Goal: Check status: Check status

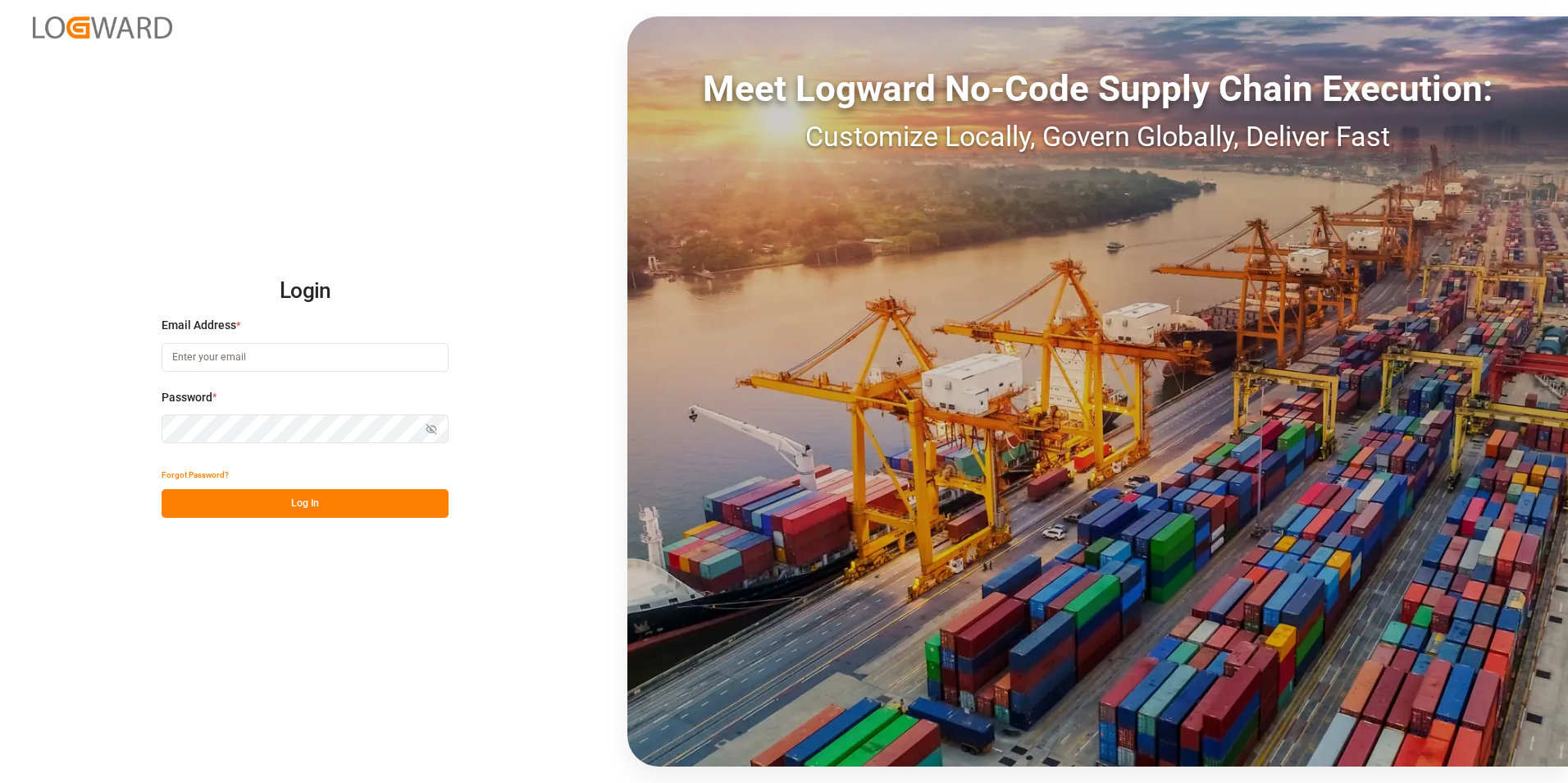
type input "[PERSON_NAME][EMAIL_ADDRESS][PERSON_NAME][DOMAIN_NAME]"
click at [306, 504] on button "Log In" at bounding box center [305, 504] width 287 height 28
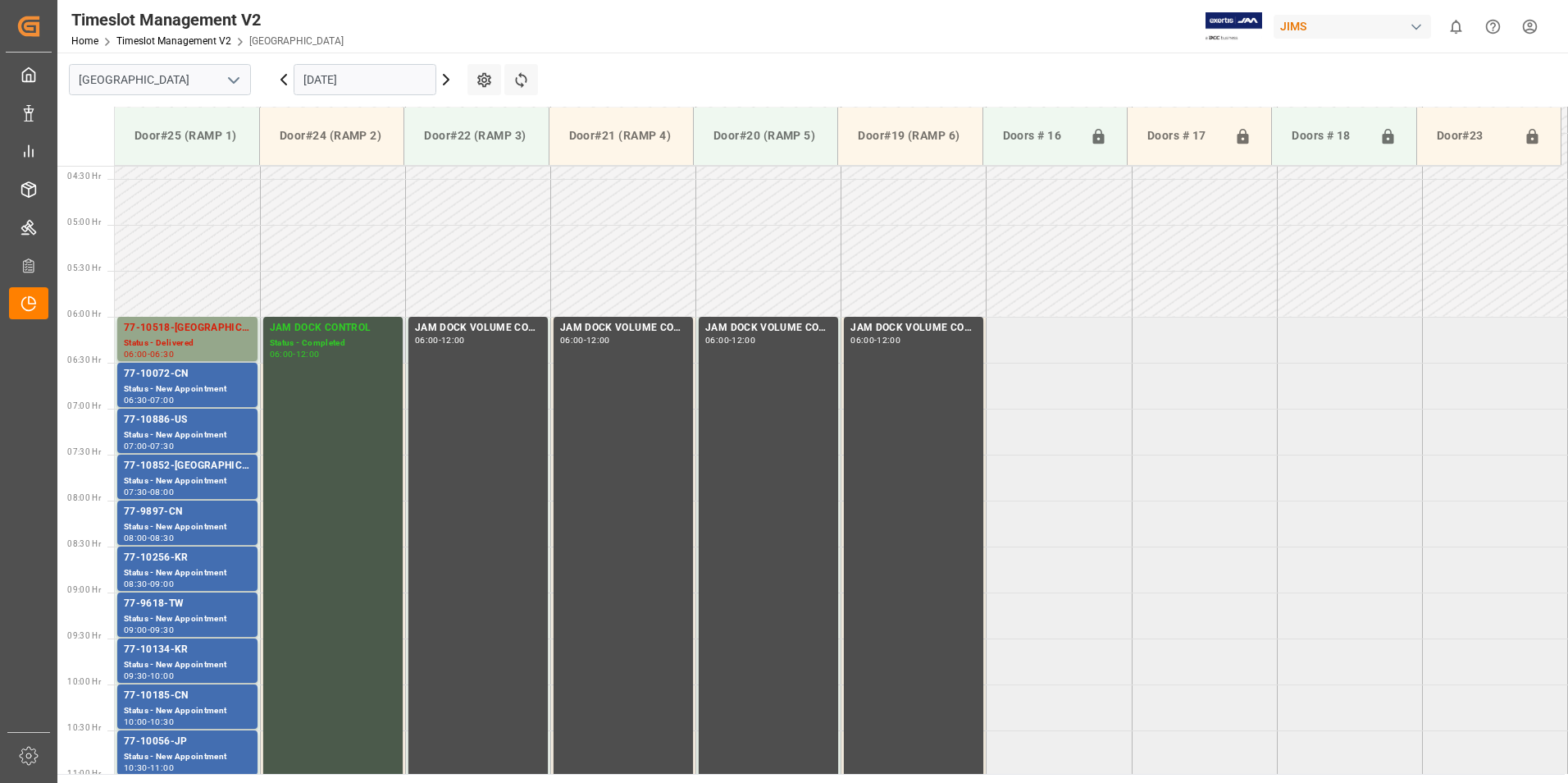
scroll to position [397, 0]
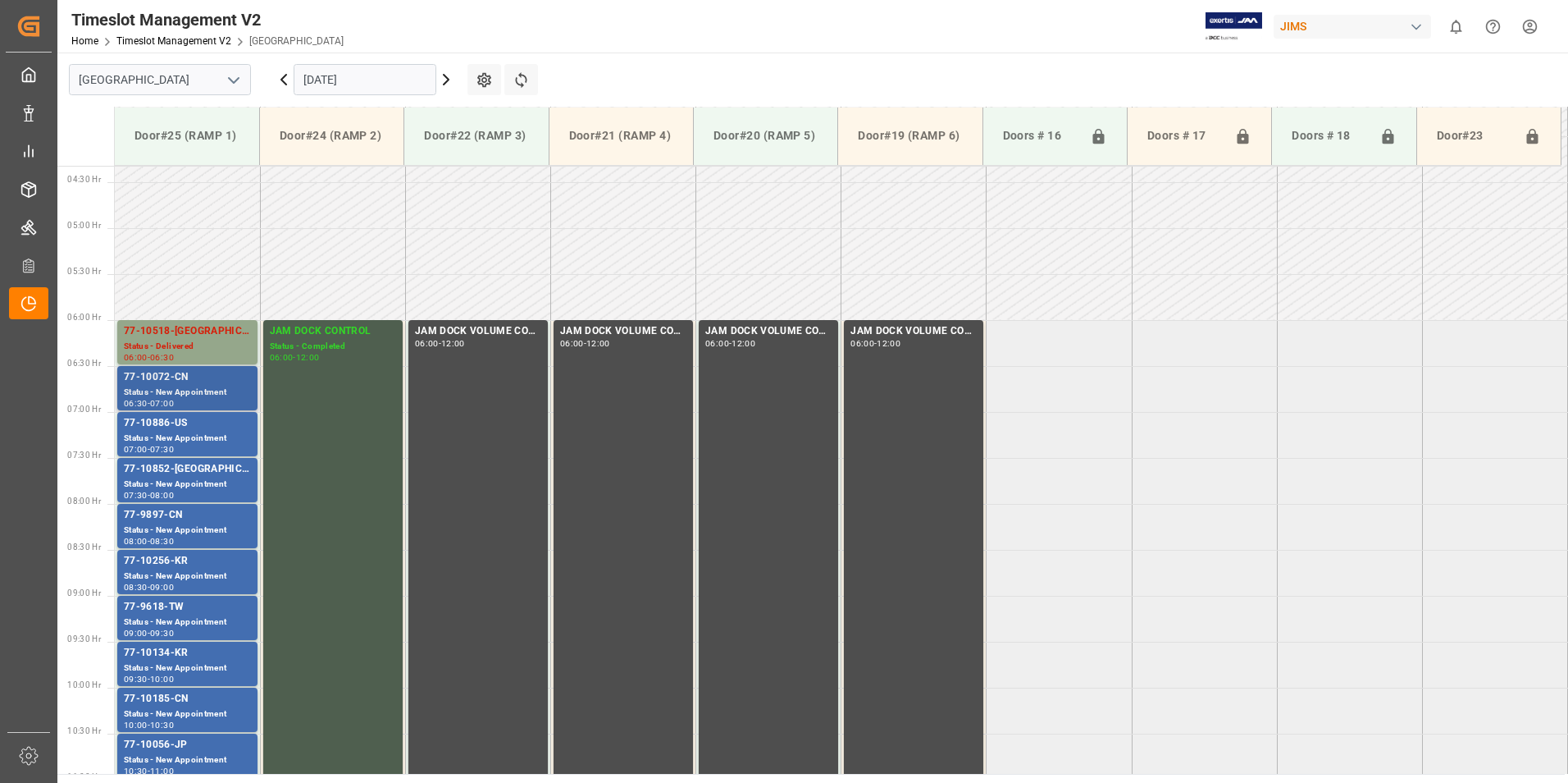
click at [187, 387] on div "Status - New Appointment" at bounding box center [187, 392] width 127 height 14
click at [185, 420] on div "77-10886-US" at bounding box center [187, 424] width 127 height 16
click at [185, 478] on div "Status - New Appointment" at bounding box center [187, 485] width 127 height 14
click at [190, 524] on div "Status - New Appointment" at bounding box center [187, 530] width 127 height 14
click at [184, 562] on div "77-10256-KR" at bounding box center [187, 561] width 127 height 16
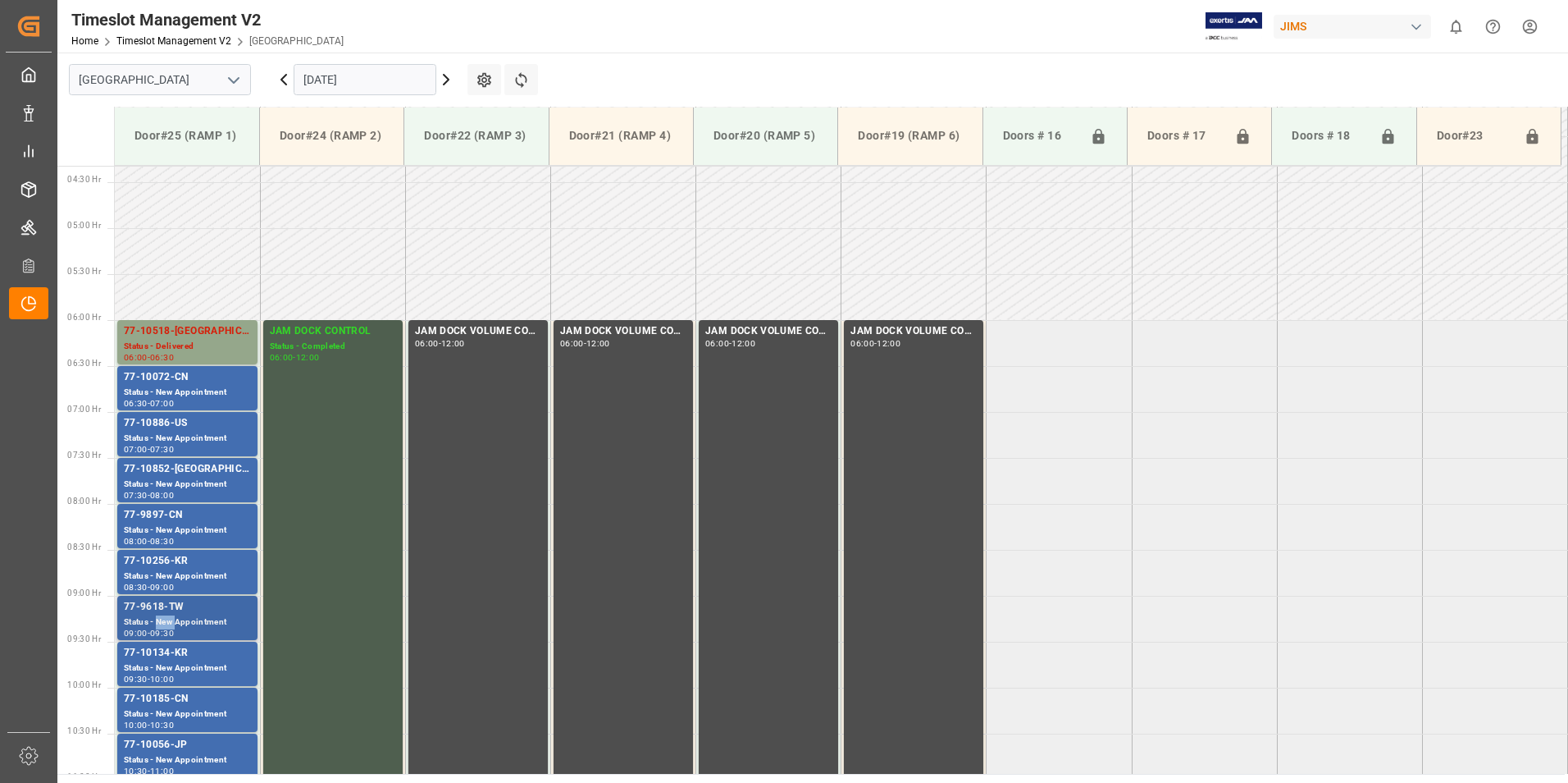
click at [169, 617] on div "Status - New Appointment" at bounding box center [187, 623] width 127 height 14
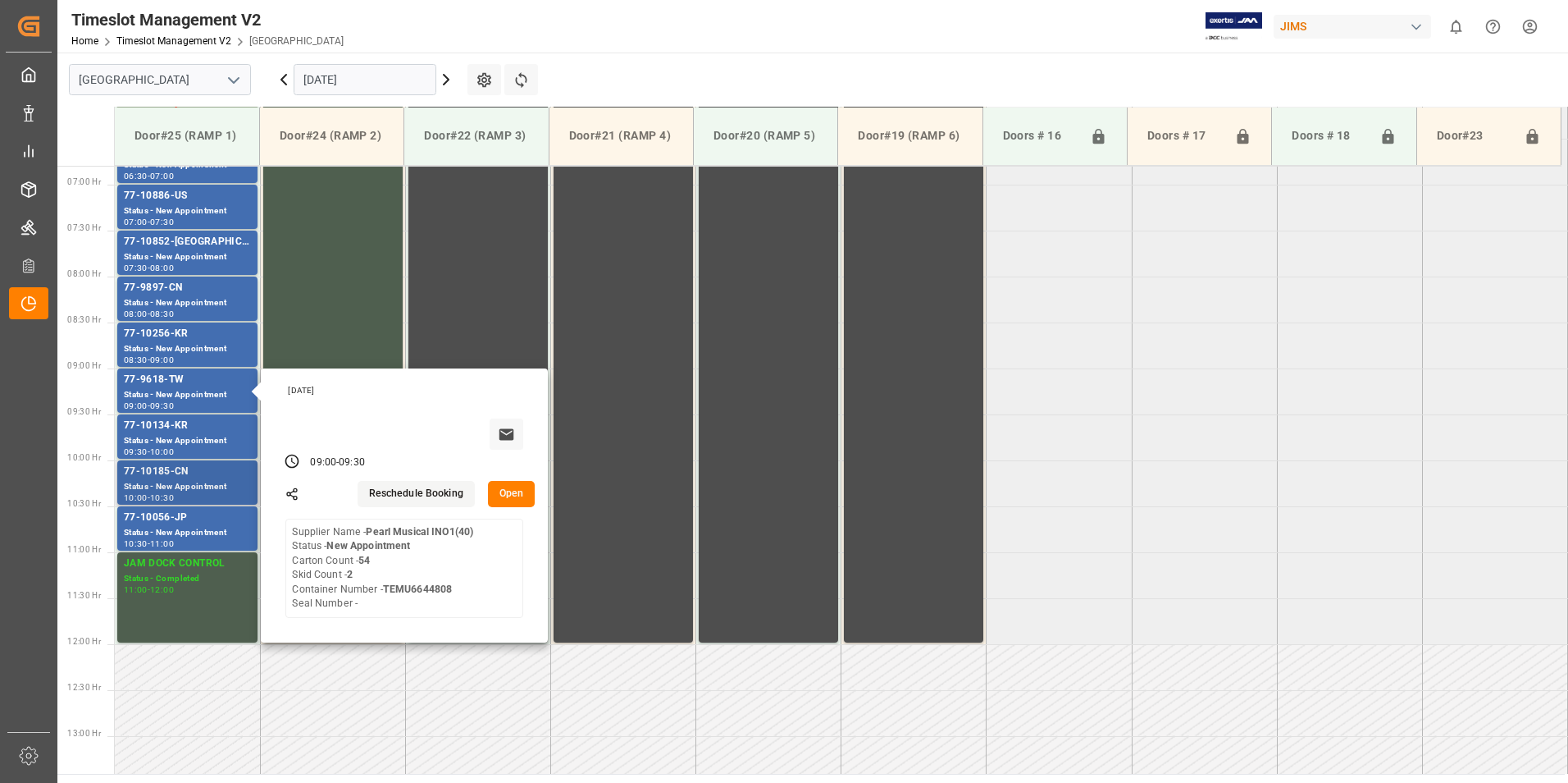
scroll to position [643, 0]
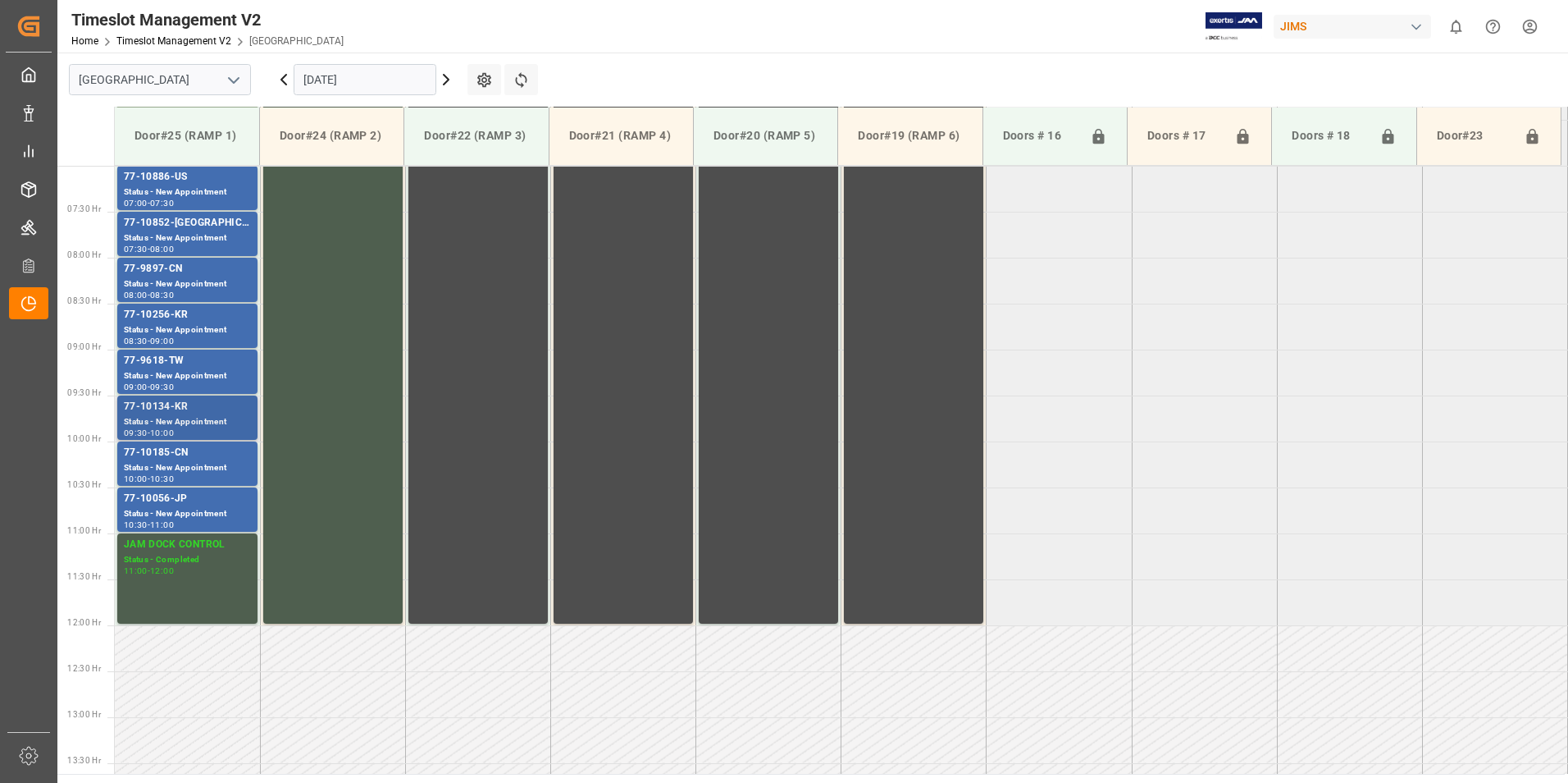
click at [167, 406] on div "77-10134-KR" at bounding box center [187, 407] width 127 height 16
click at [169, 462] on div "Status - New Appointment" at bounding box center [187, 468] width 127 height 14
click at [168, 503] on div "77-10056-JP" at bounding box center [187, 498] width 127 height 16
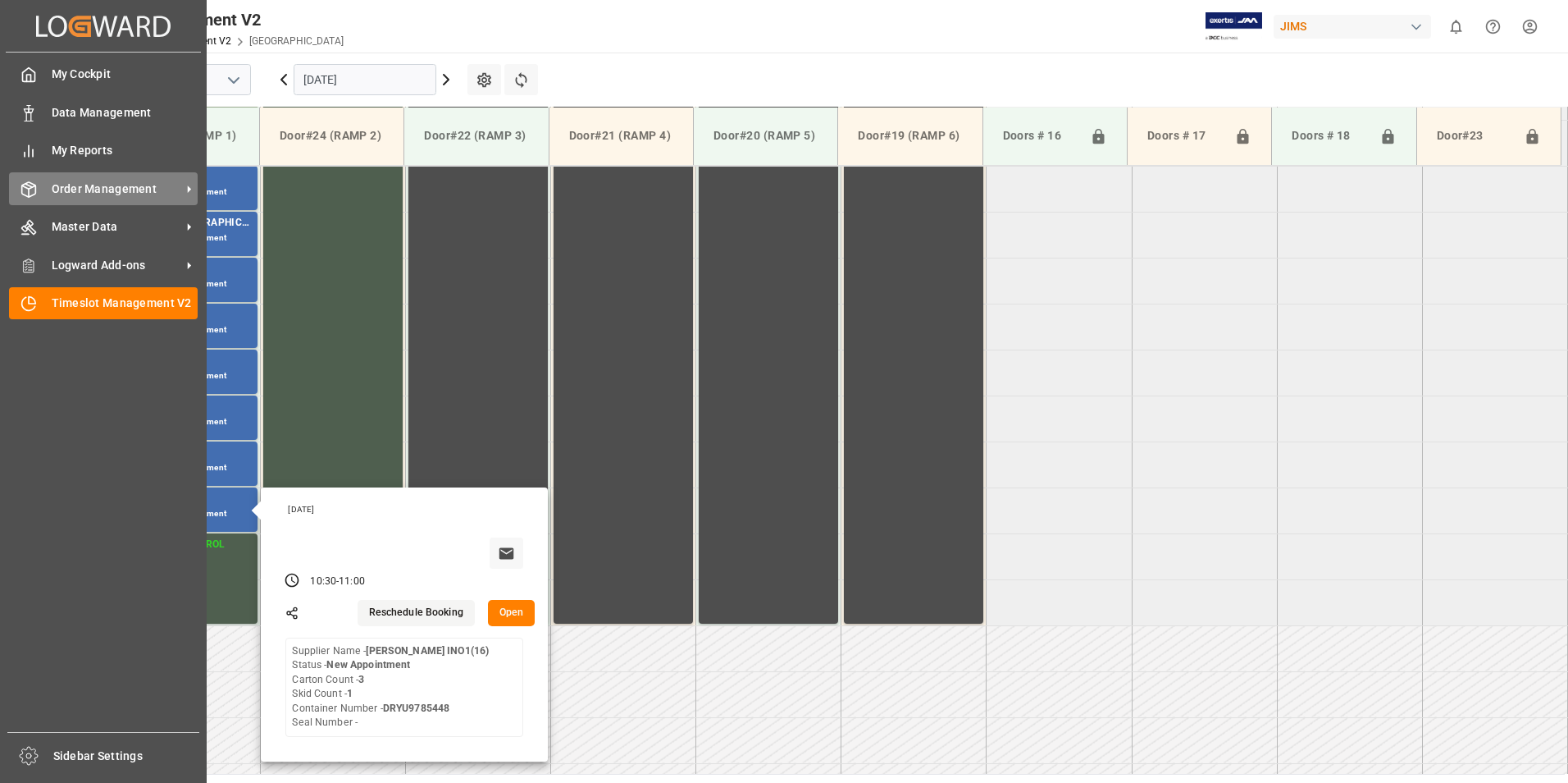
click at [60, 188] on span "Order Management" at bounding box center [117, 189] width 130 height 17
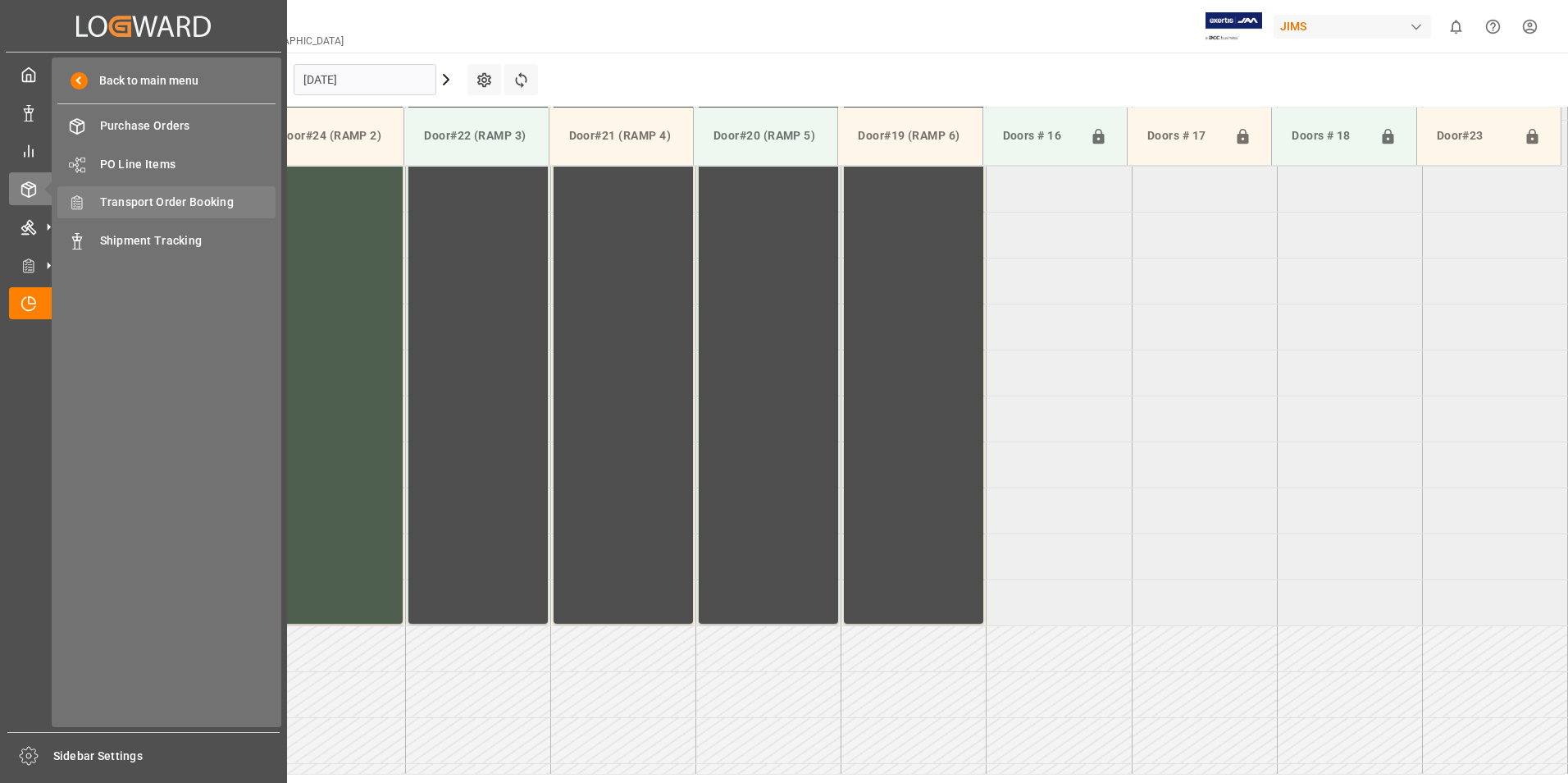
click at [165, 206] on span "Transport Order Booking" at bounding box center [189, 202] width 176 height 17
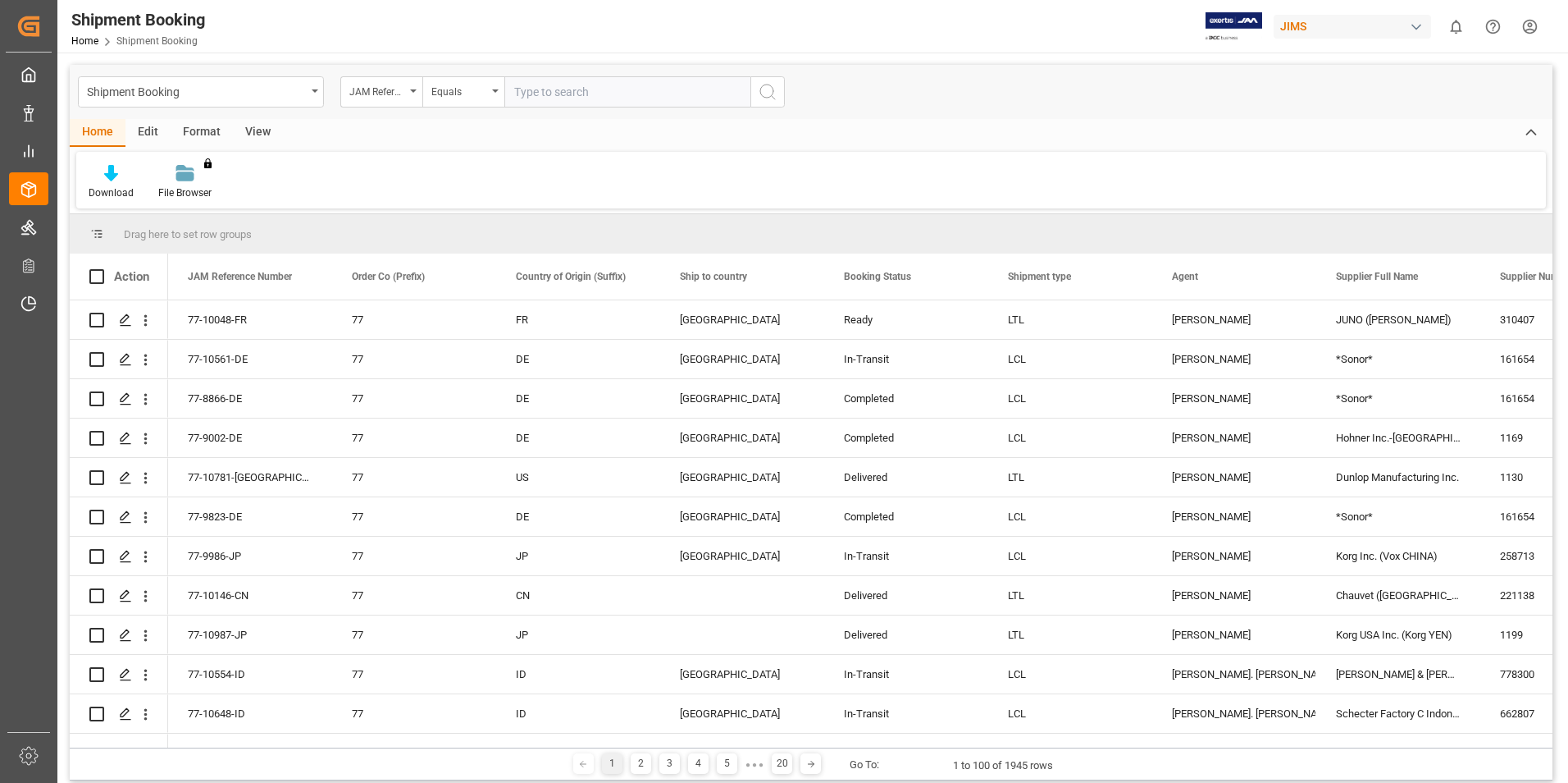
click at [551, 93] on input "text" at bounding box center [627, 92] width 246 height 31
type input "77-10256-kr"
click at [766, 90] on icon "search button" at bounding box center [768, 92] width 20 height 20
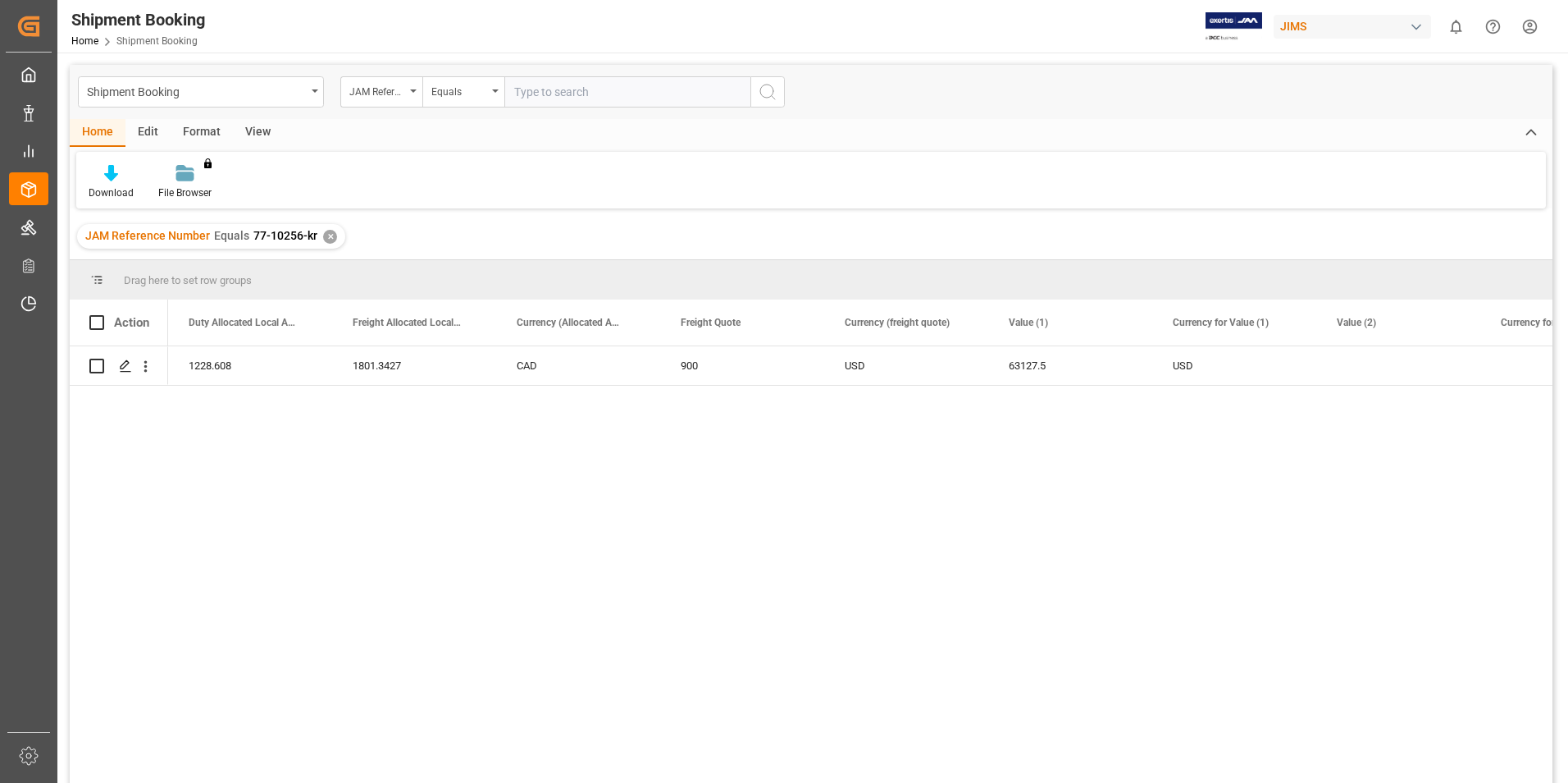
click at [326, 234] on div "✕" at bounding box center [330, 237] width 14 height 14
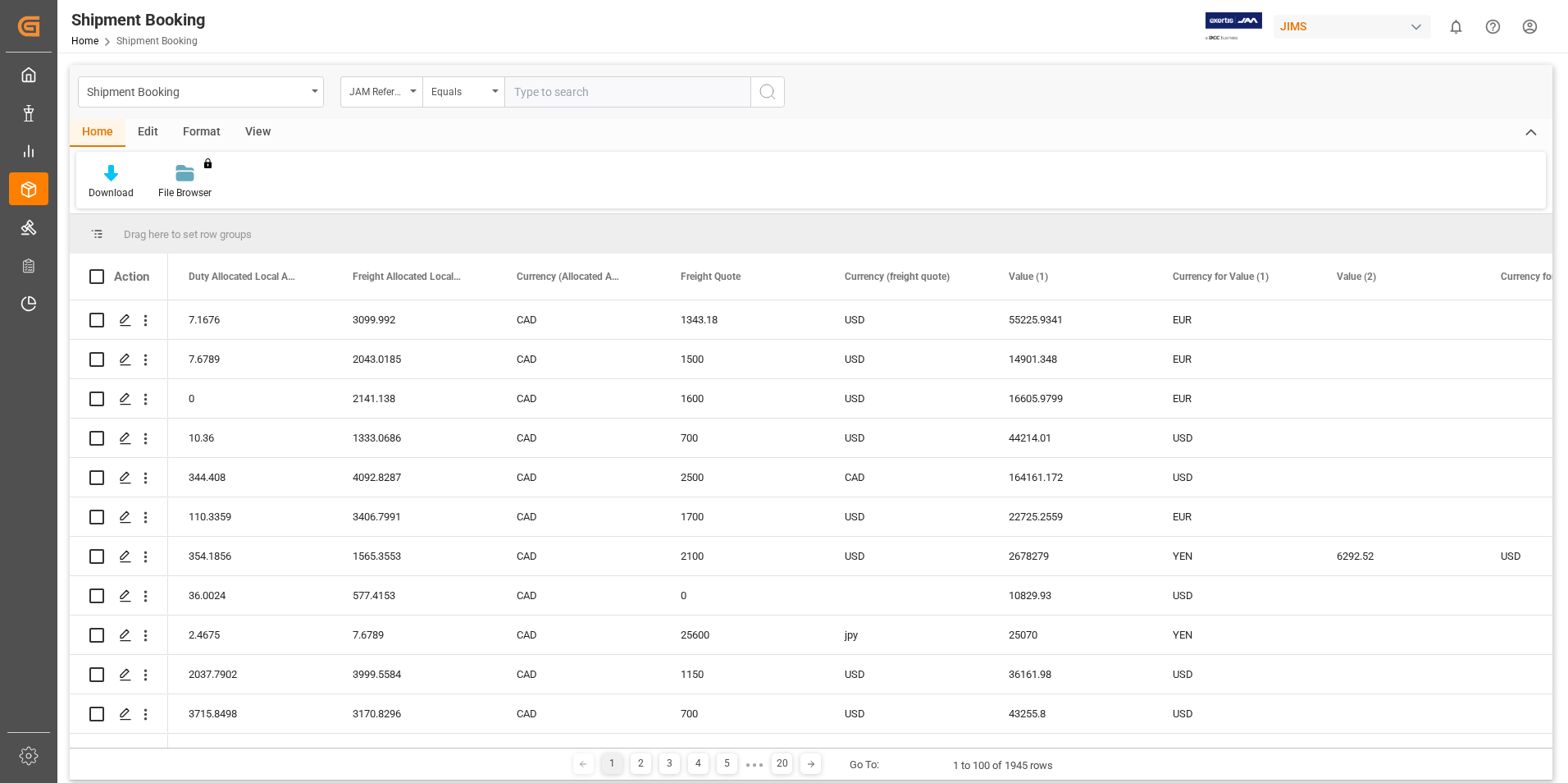
click at [543, 91] on input "text" at bounding box center [627, 92] width 246 height 31
paste input "77-10311-CN"
type input "77-10311-CN"
click at [766, 95] on icon "search button" at bounding box center [768, 92] width 20 height 20
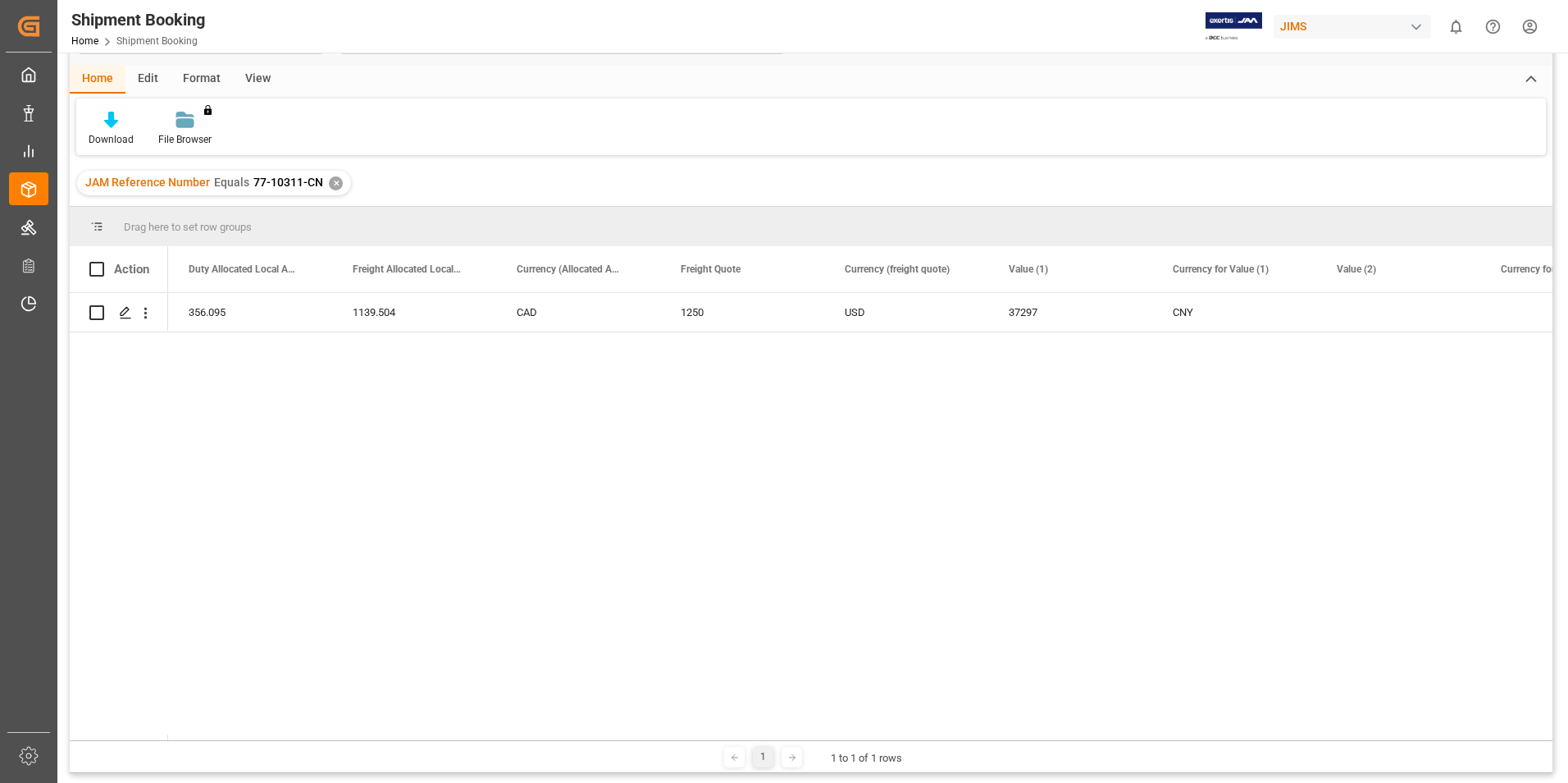
scroll to position [82, 0]
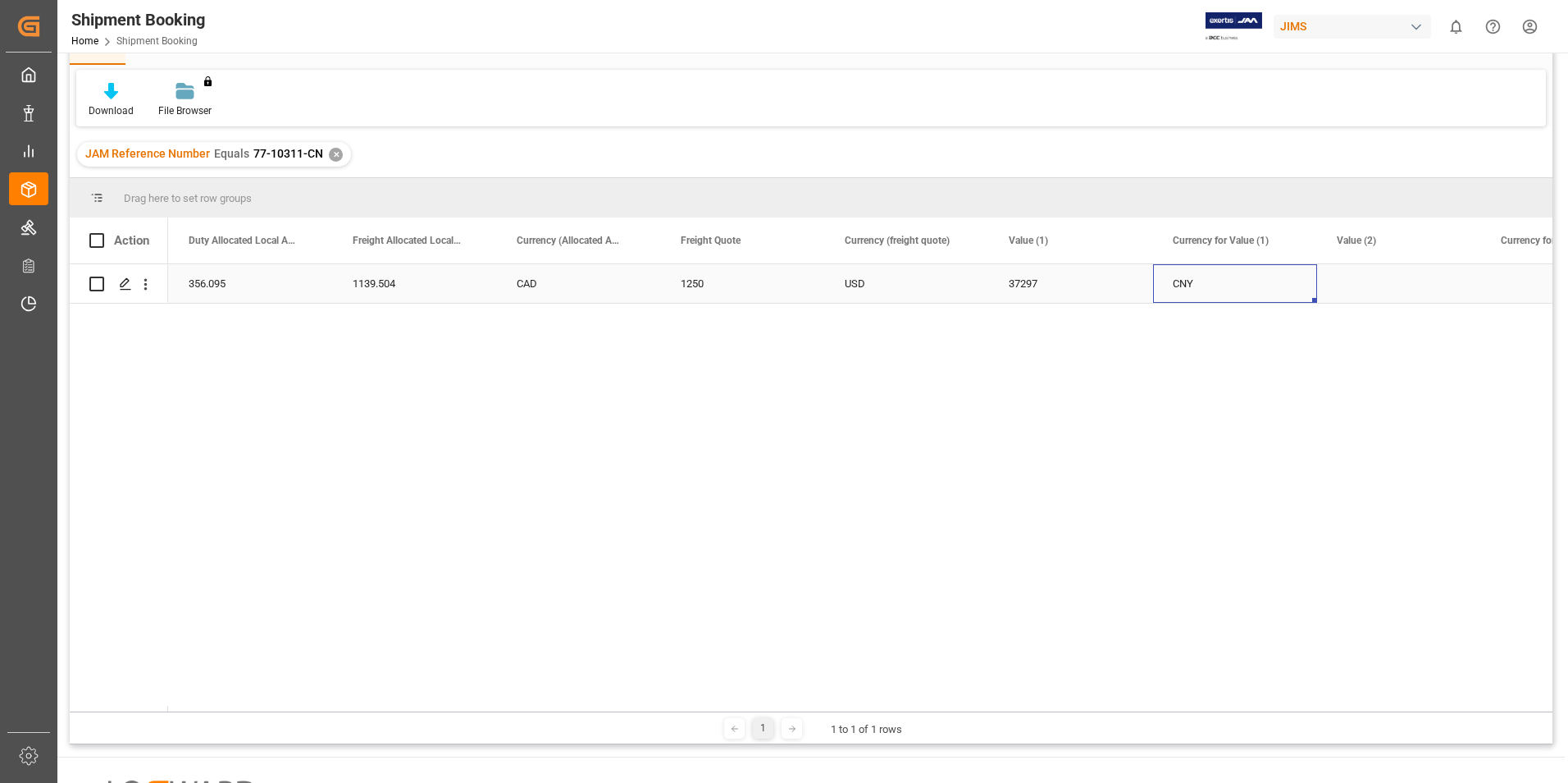
click at [1190, 286] on div "CNY" at bounding box center [1235, 283] width 164 height 38
click at [332, 153] on div "✕" at bounding box center [336, 155] width 14 height 14
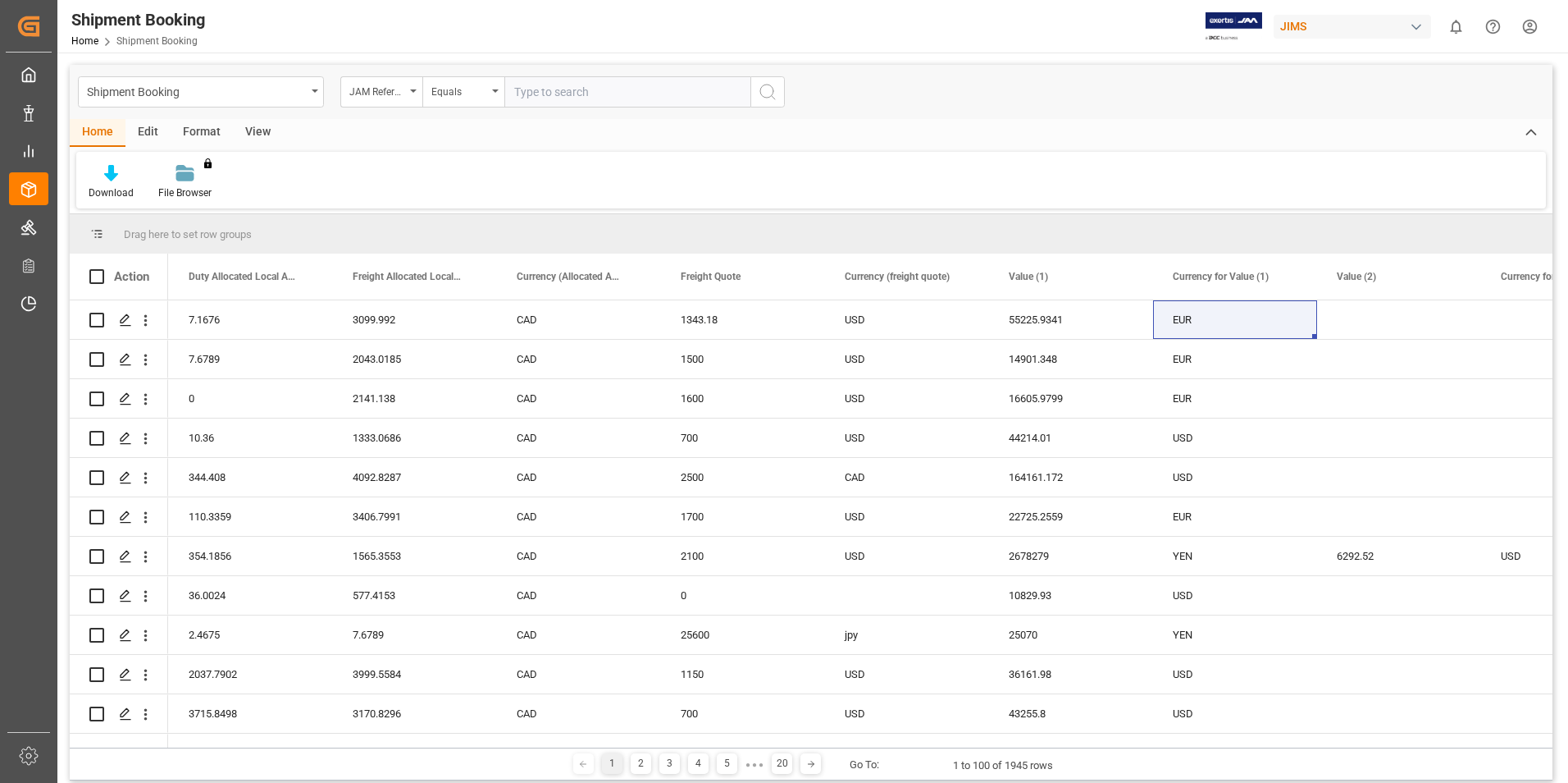
click at [542, 91] on input "text" at bounding box center [627, 92] width 246 height 31
paste input "77-10082-JP"
type input "77-10082-JP"
click at [772, 93] on icon "search button" at bounding box center [768, 92] width 20 height 20
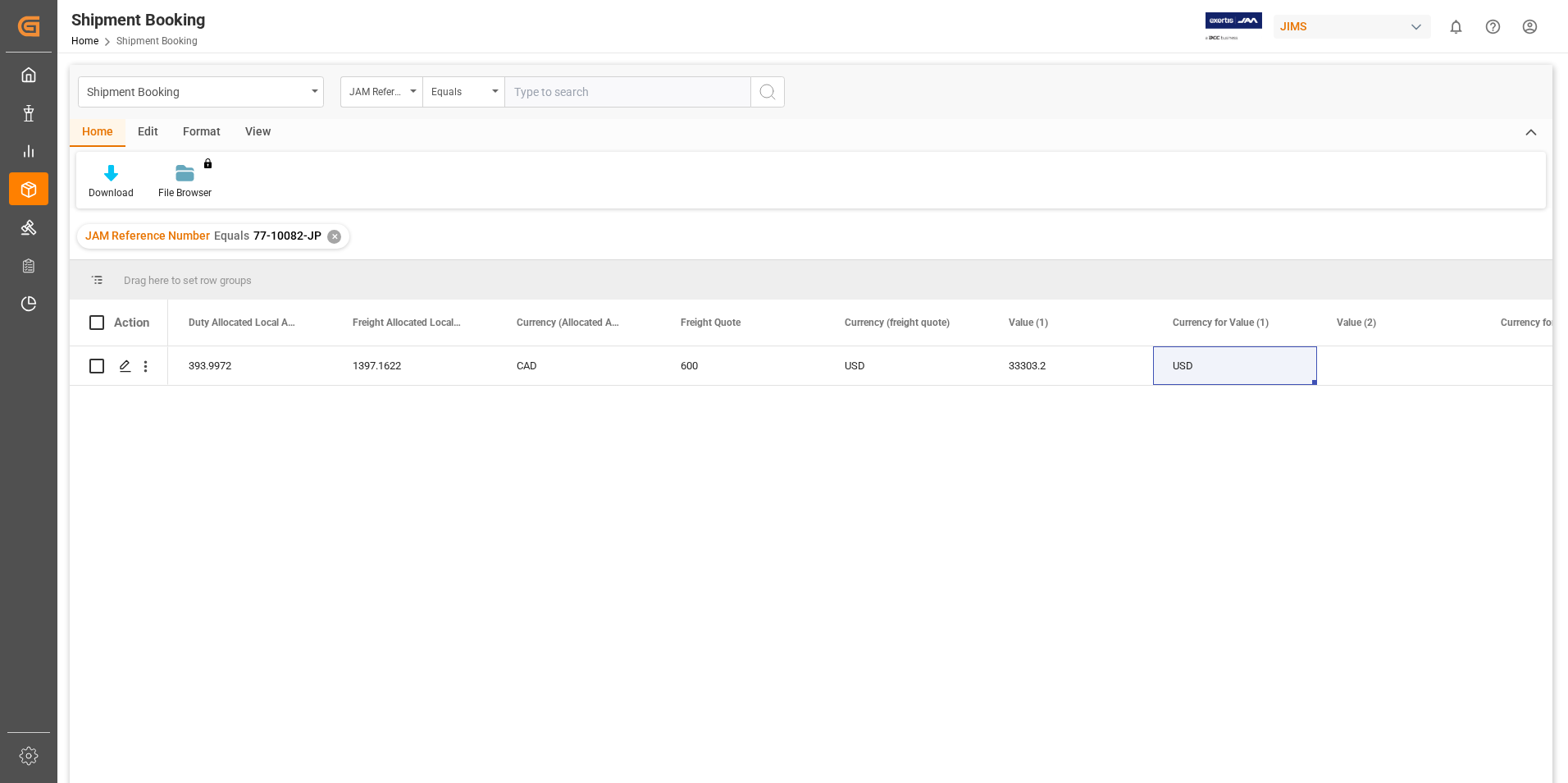
click at [558, 93] on input "text" at bounding box center [627, 92] width 246 height 31
paste input "77-10082-JP"
type input "77-10082-JP"
click at [767, 92] on icon "search button" at bounding box center [768, 92] width 20 height 20
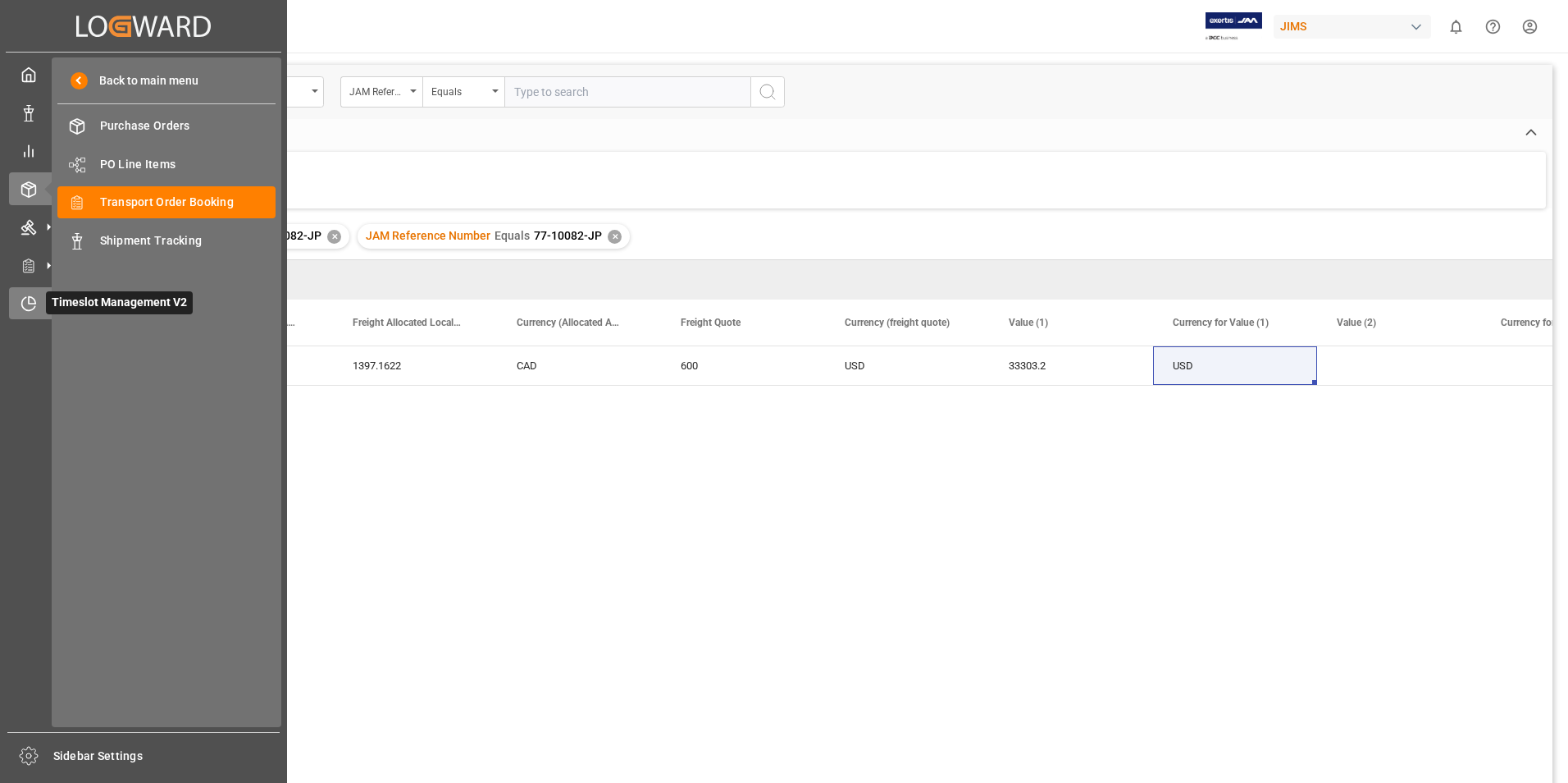
click at [78, 301] on span "Timeslot Management V2" at bounding box center [119, 303] width 147 height 23
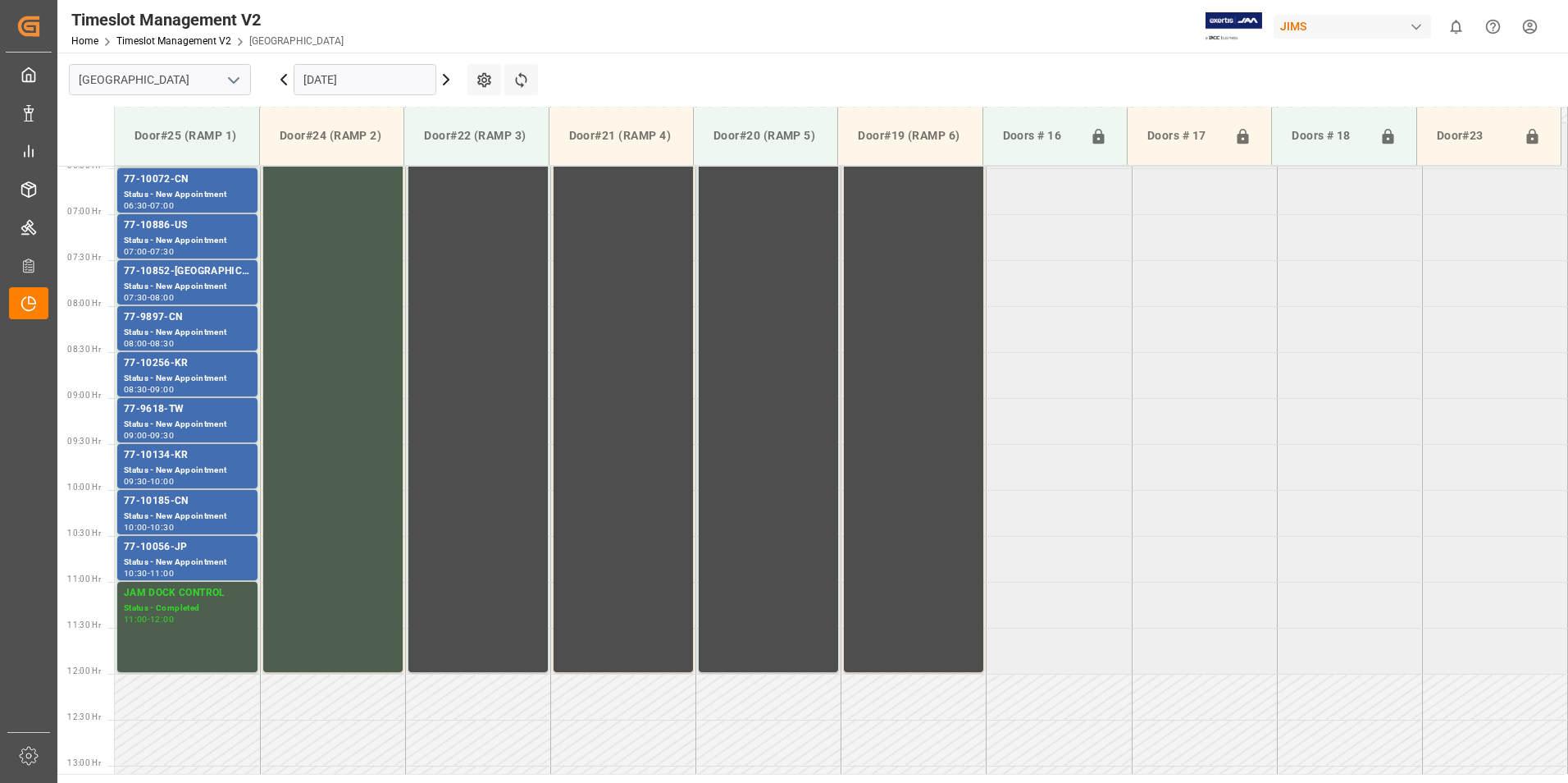
scroll to position [725, 0]
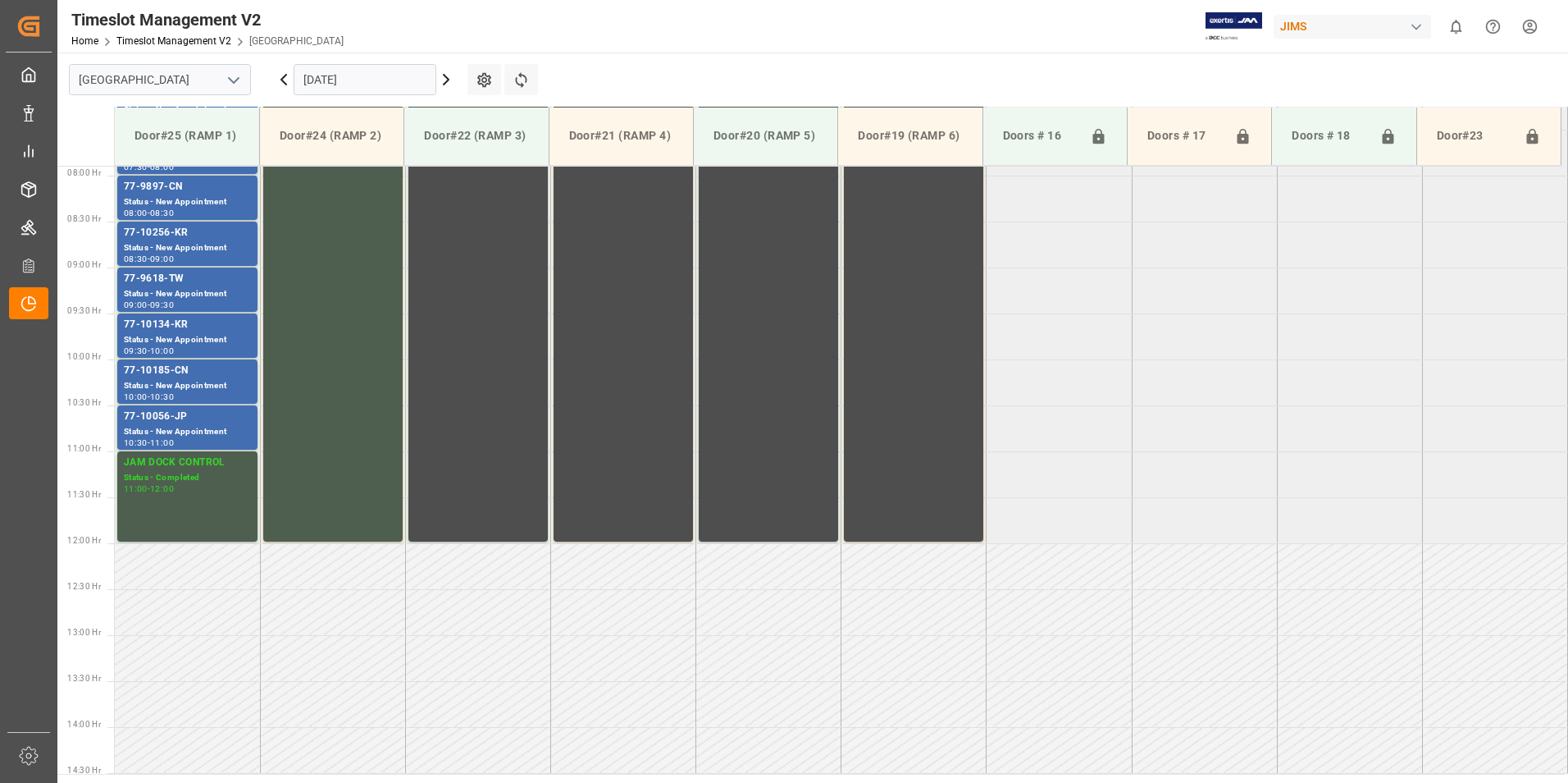
click at [349, 78] on input "[DATE]" at bounding box center [365, 79] width 142 height 31
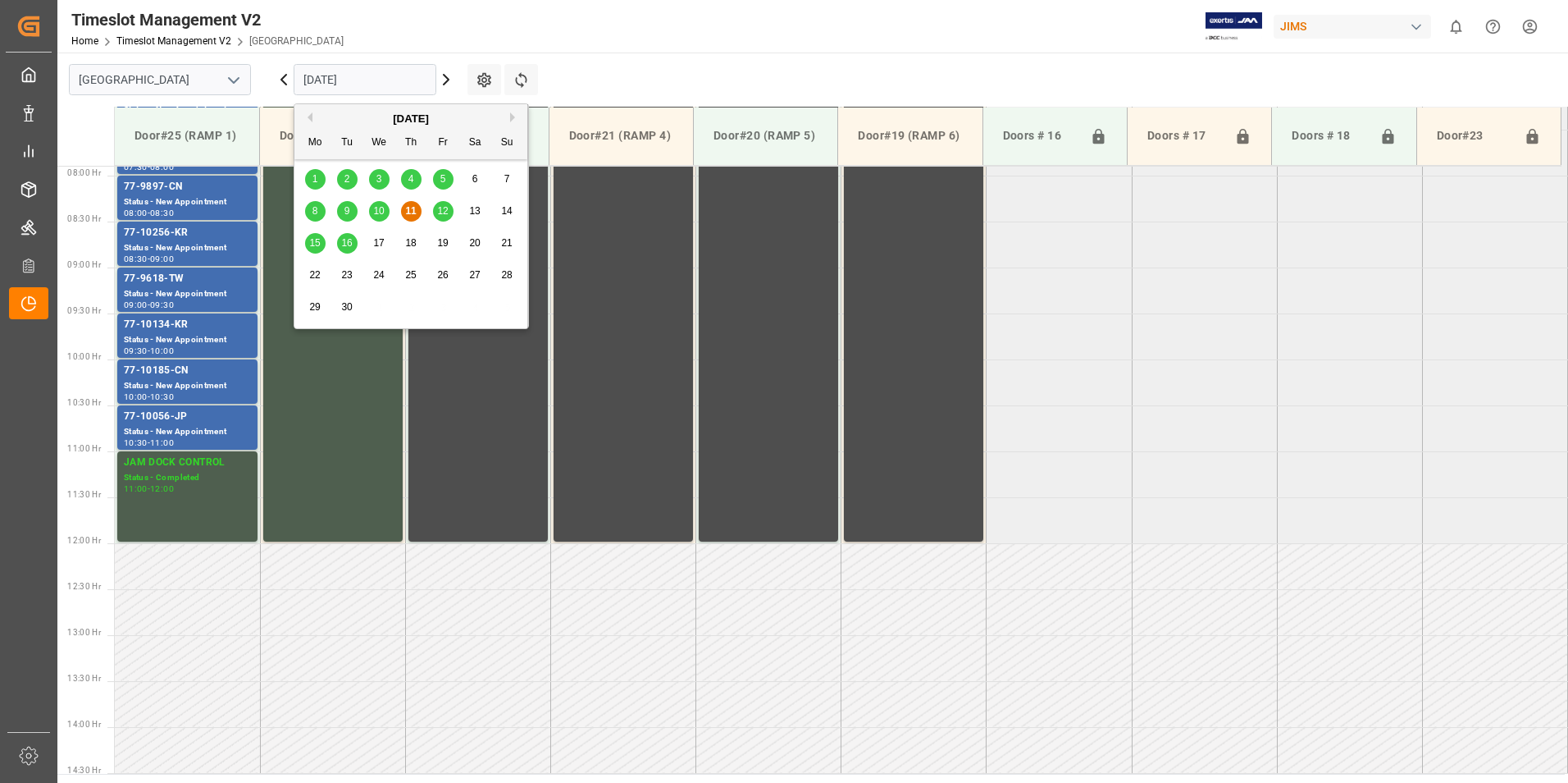
click at [438, 207] on span "12" at bounding box center [442, 211] width 11 height 12
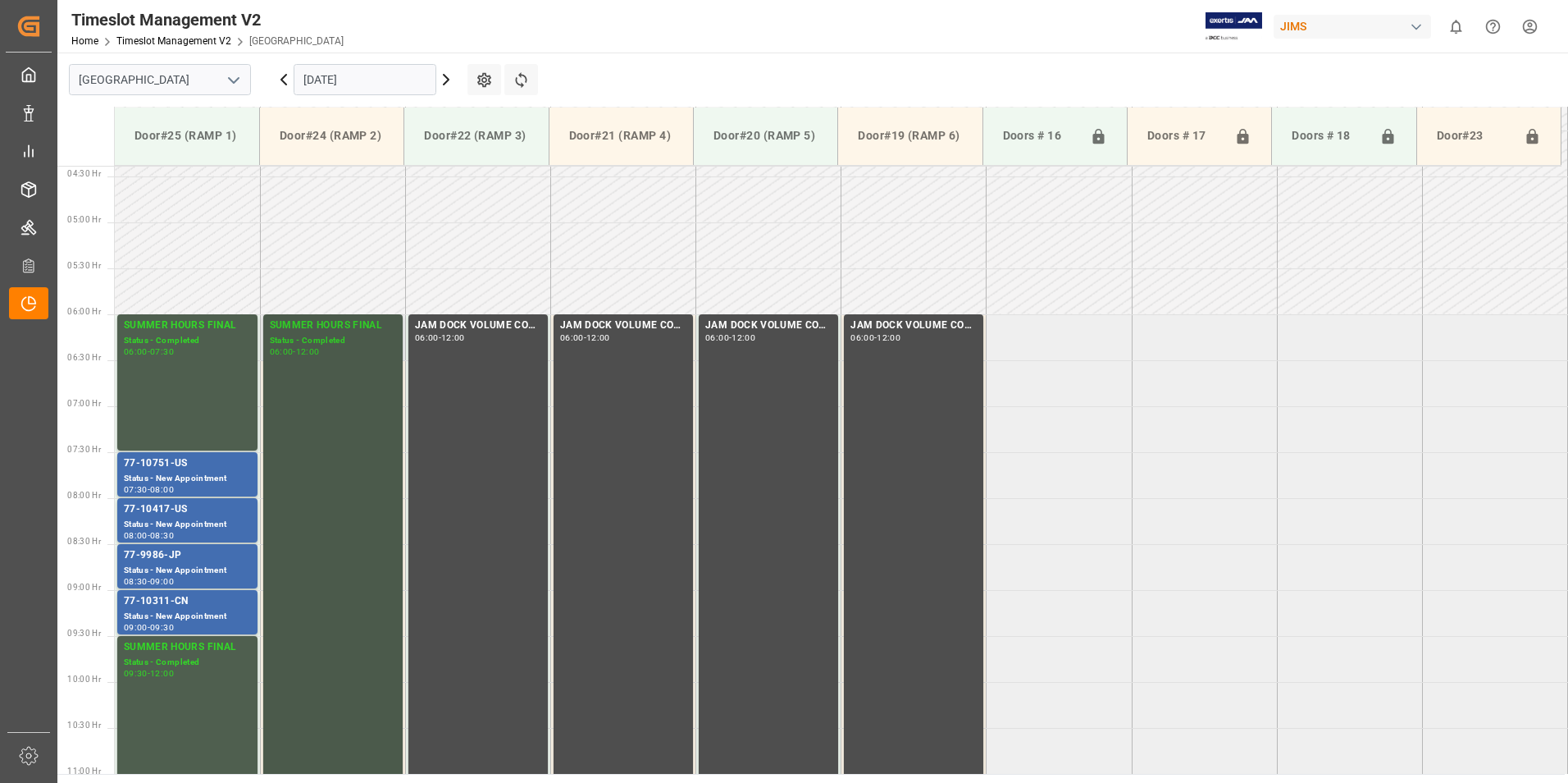
scroll to position [397, 0]
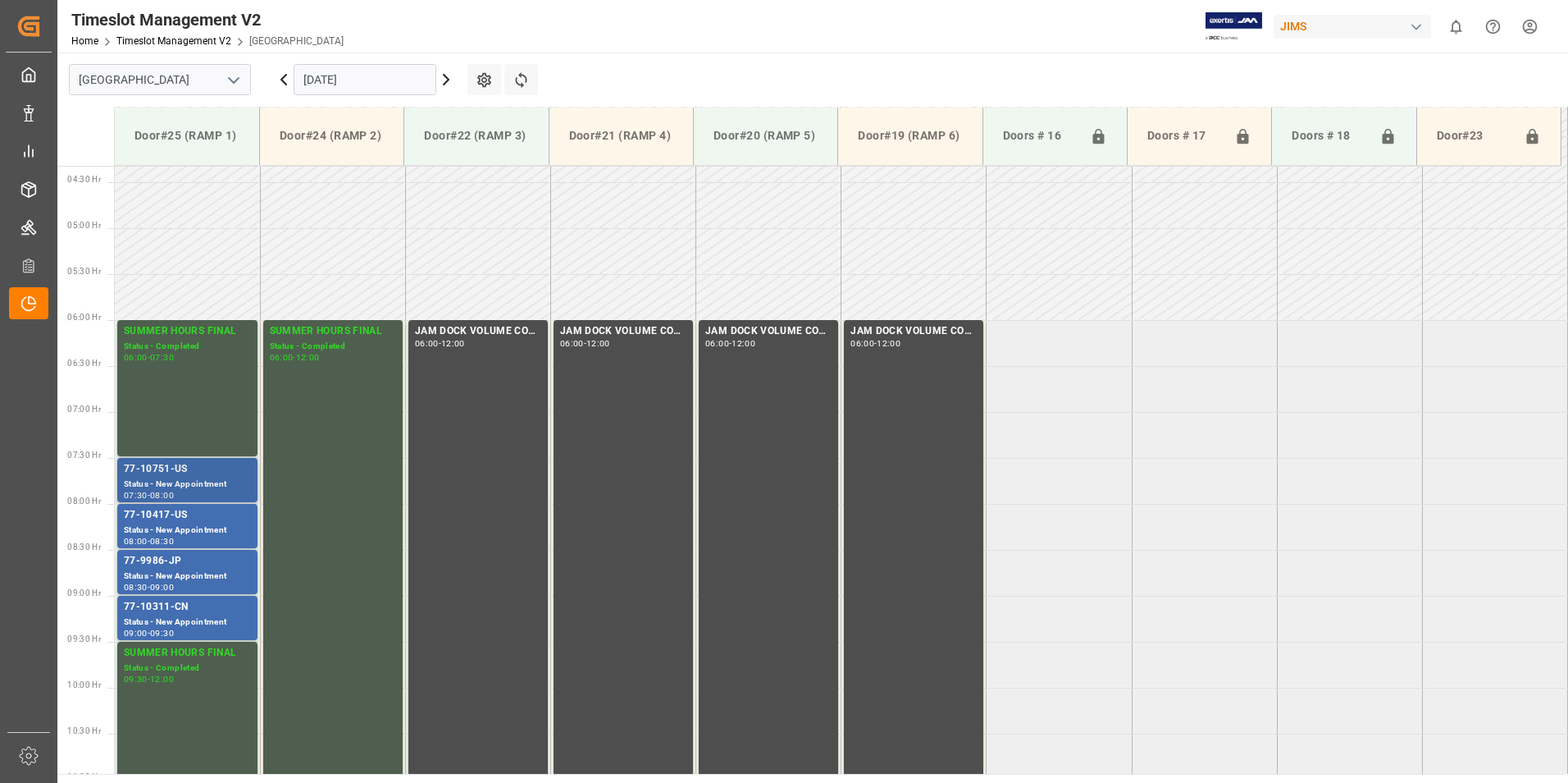
click at [178, 472] on div "77-10751-US" at bounding box center [187, 469] width 127 height 16
click at [168, 515] on div "77-10417-US" at bounding box center [187, 515] width 127 height 16
click at [165, 566] on div "77-9986-JP" at bounding box center [187, 561] width 127 height 16
click at [164, 615] on div "77-10311-CN" at bounding box center [187, 607] width 127 height 16
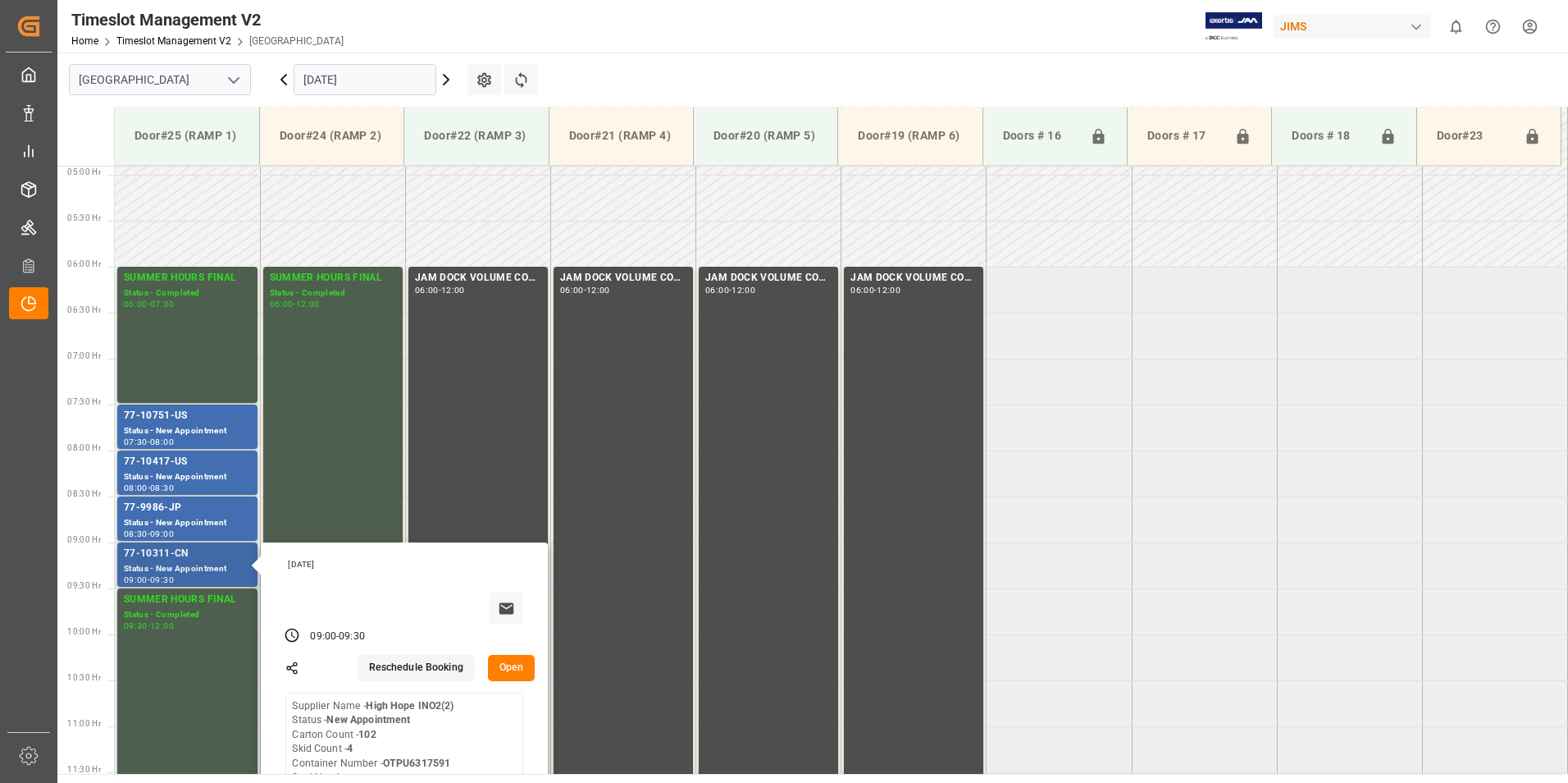
scroll to position [480, 0]
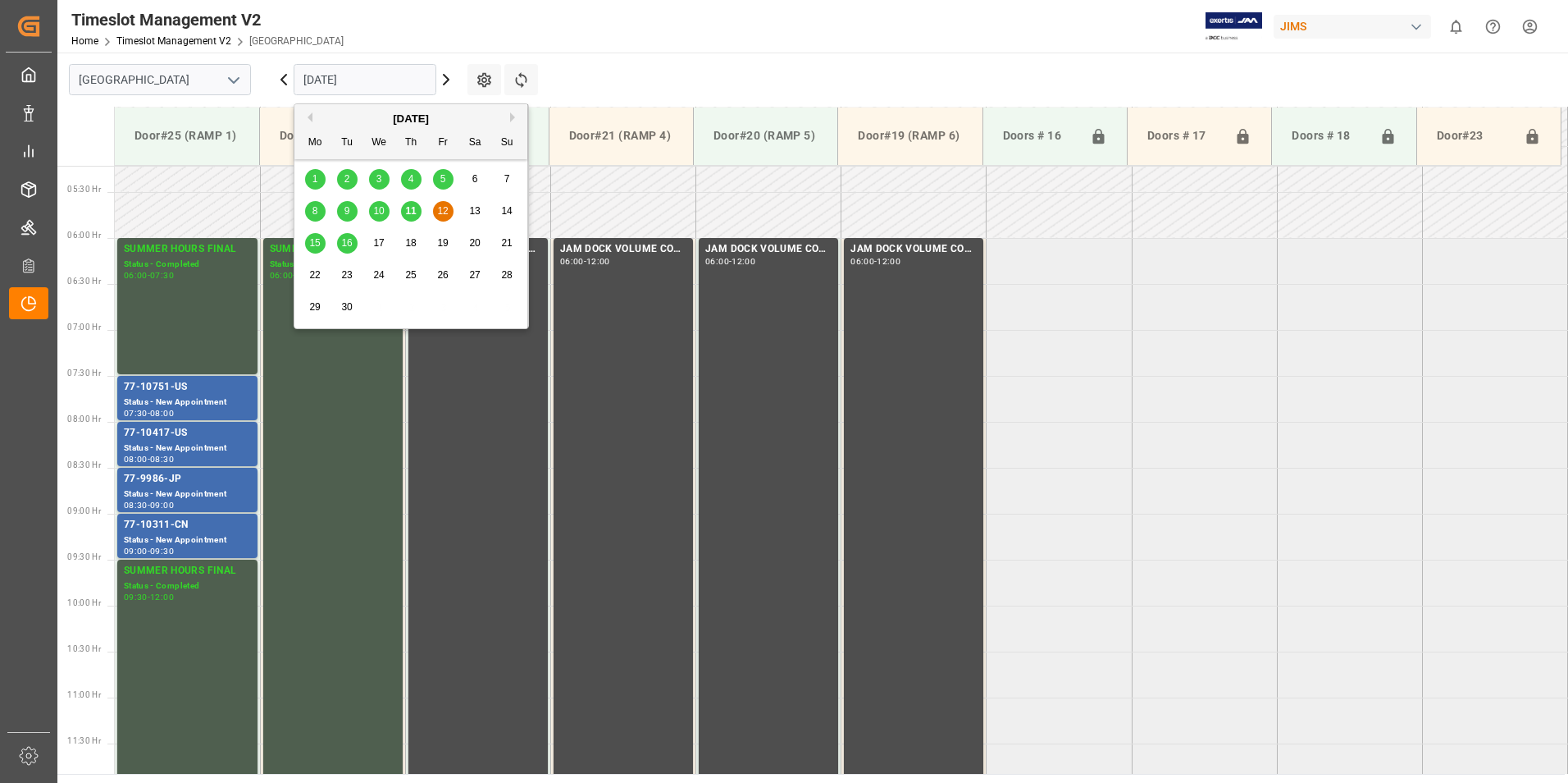
click at [357, 83] on input "[DATE]" at bounding box center [365, 79] width 142 height 31
click at [318, 239] on span "15" at bounding box center [315, 242] width 11 height 12
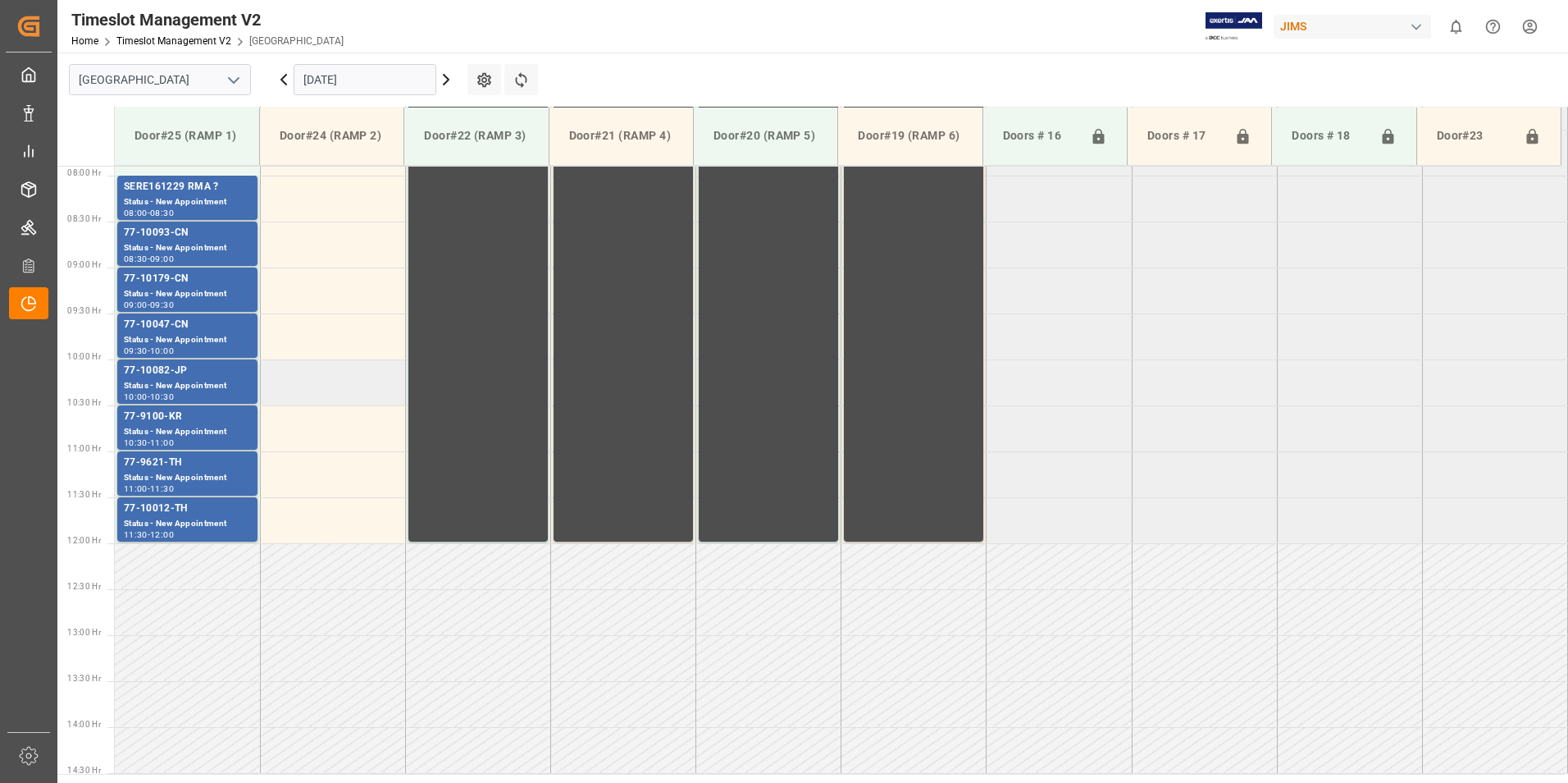
scroll to position [643, 0]
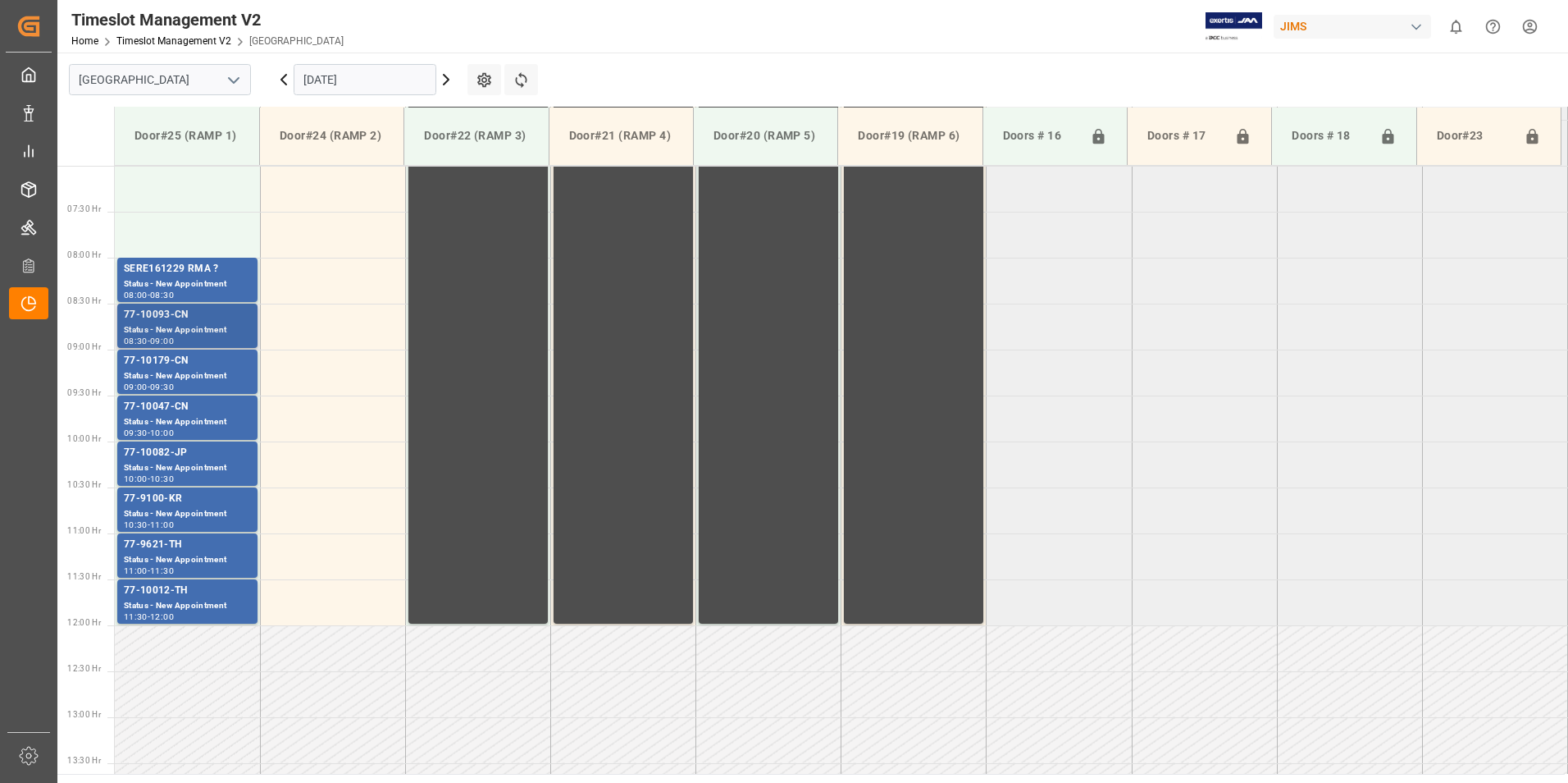
click at [169, 317] on div "77-10093-CN" at bounding box center [187, 315] width 127 height 16
click at [180, 368] on div "77-10179-CN" at bounding box center [187, 361] width 127 height 16
click at [173, 411] on div "77-10047-CN" at bounding box center [187, 407] width 127 height 16
click at [170, 461] on div "Status - New Appointment" at bounding box center [187, 468] width 127 height 14
click at [160, 505] on div "77-9100-KR" at bounding box center [187, 498] width 127 height 16
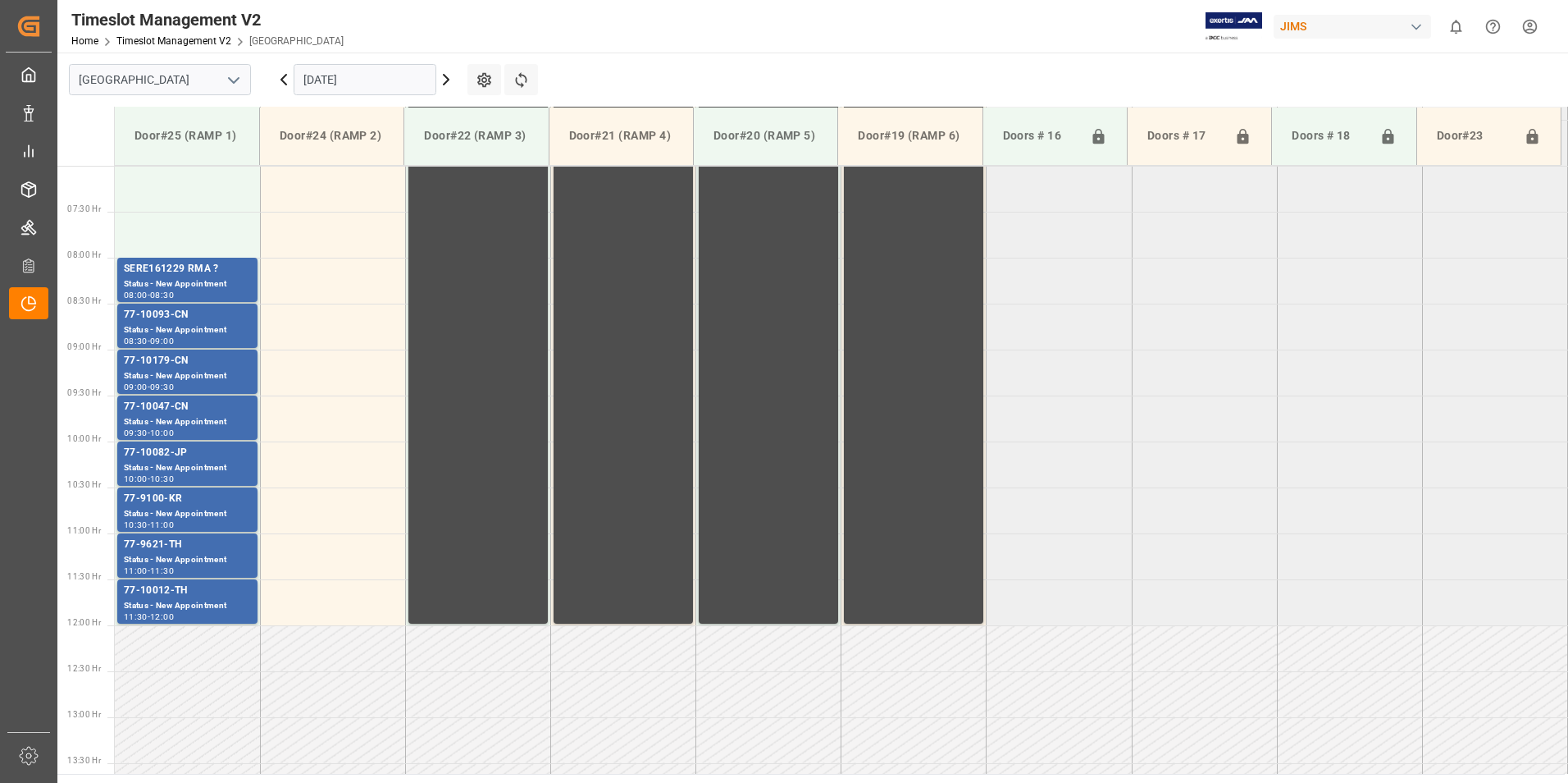
click at [161, 548] on div "77-9621-TH" at bounding box center [187, 545] width 127 height 16
click at [161, 594] on div "77-10012-TH" at bounding box center [187, 591] width 127 height 16
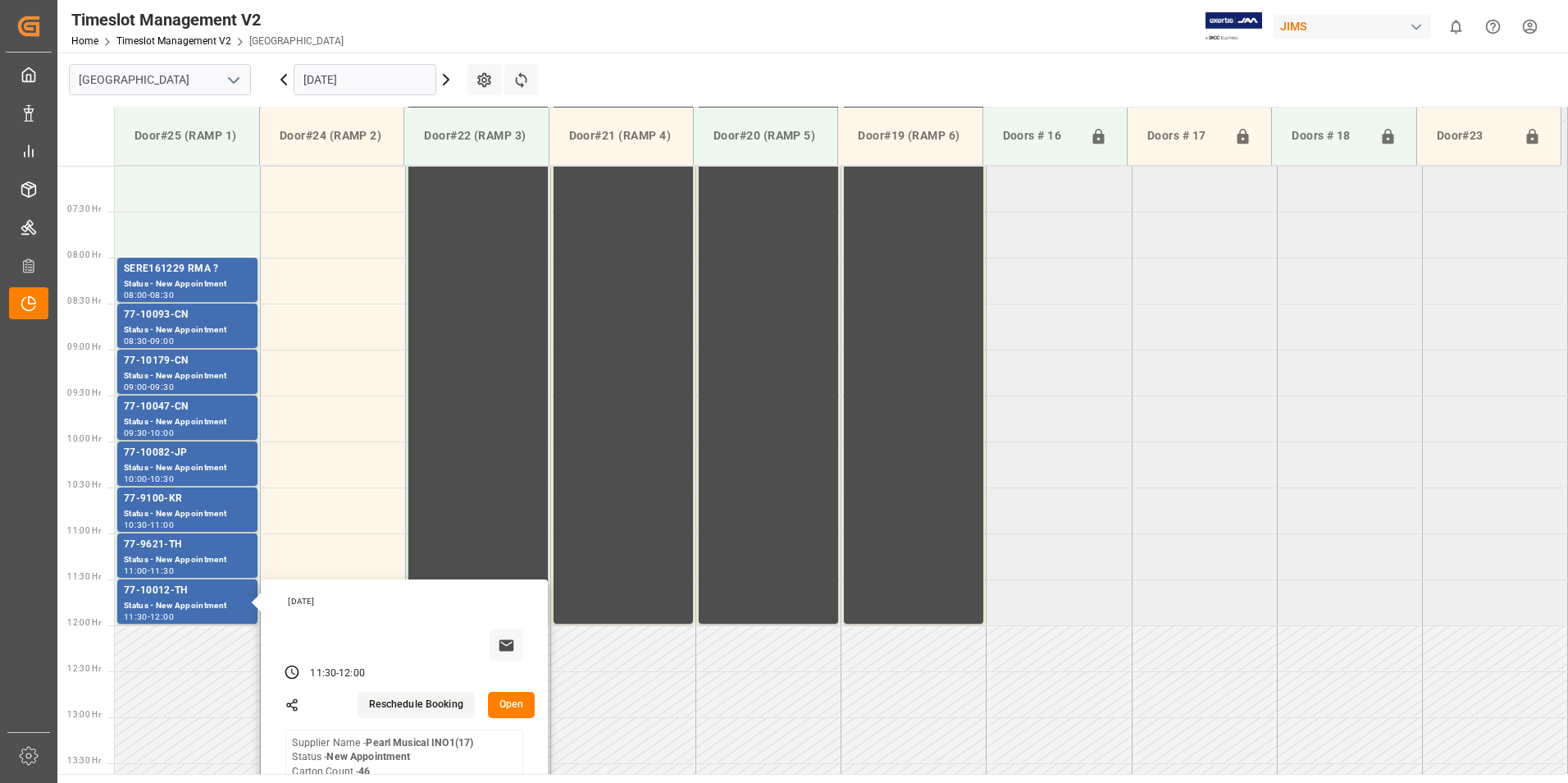
click at [355, 77] on input "[DATE]" at bounding box center [365, 79] width 142 height 31
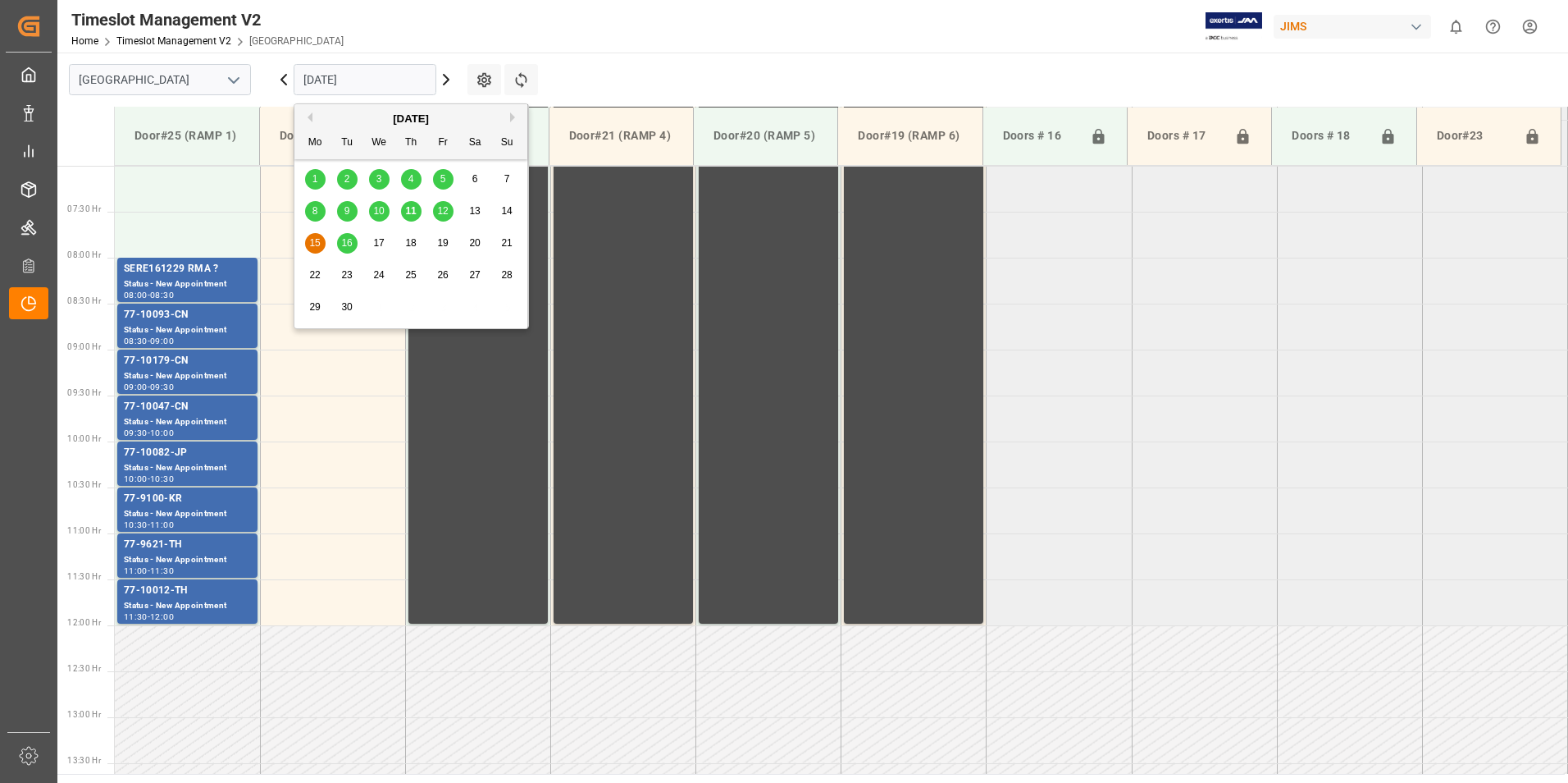
click at [353, 244] on div "16" at bounding box center [347, 244] width 20 height 20
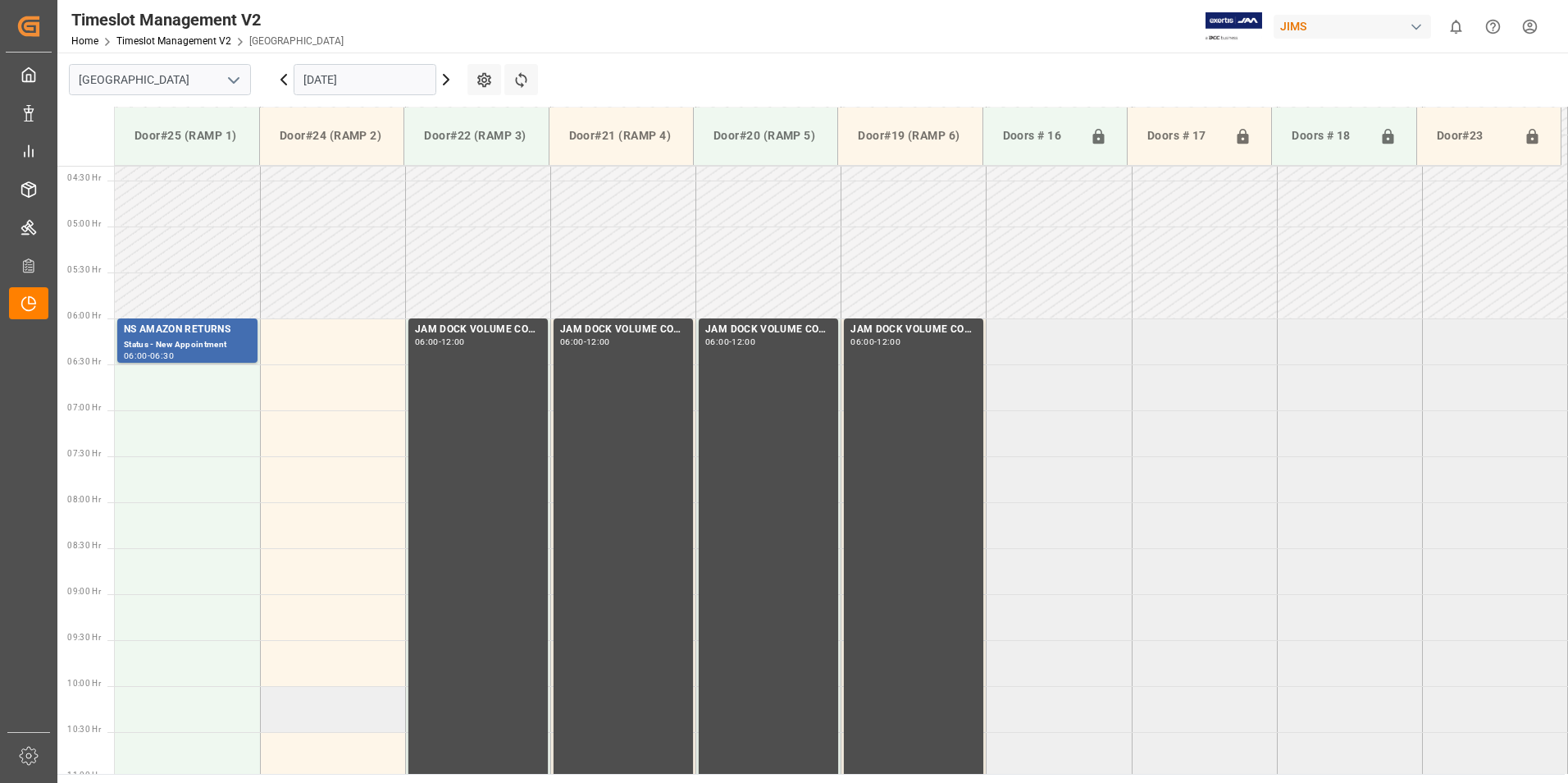
scroll to position [397, 0]
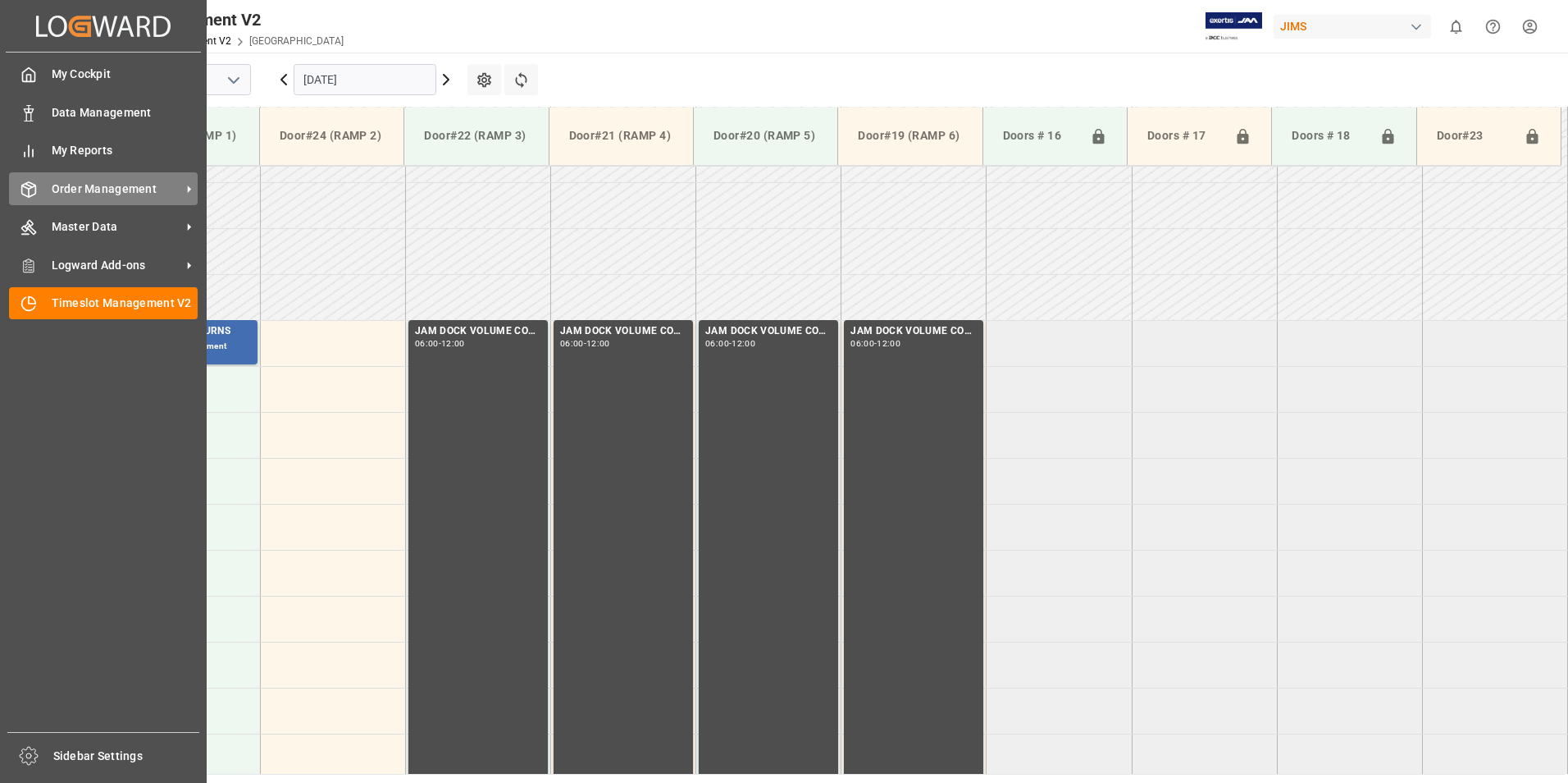
click at [52, 196] on span "Order Management" at bounding box center [117, 189] width 130 height 17
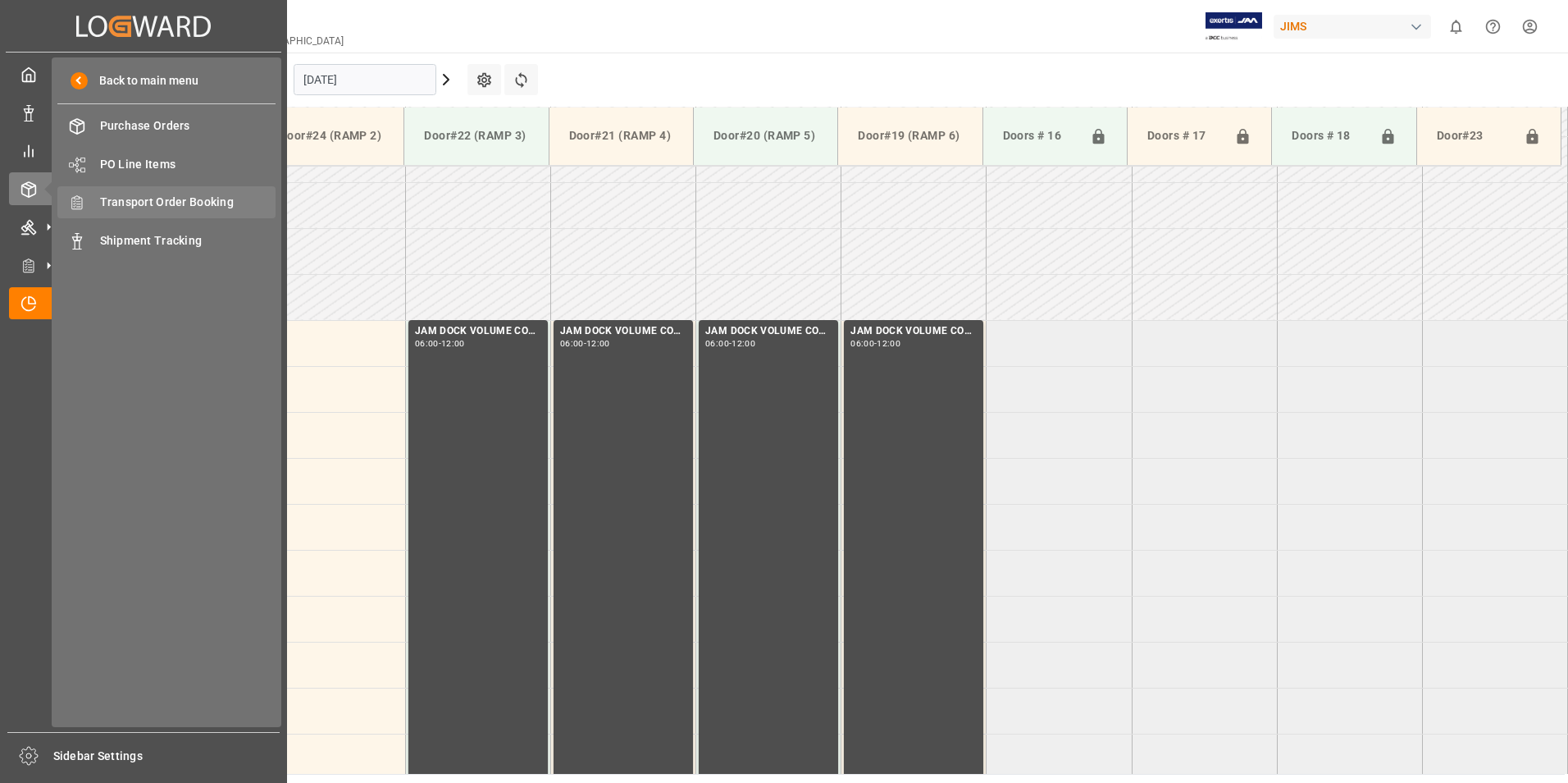
click at [201, 201] on span "Transport Order Booking" at bounding box center [189, 202] width 176 height 17
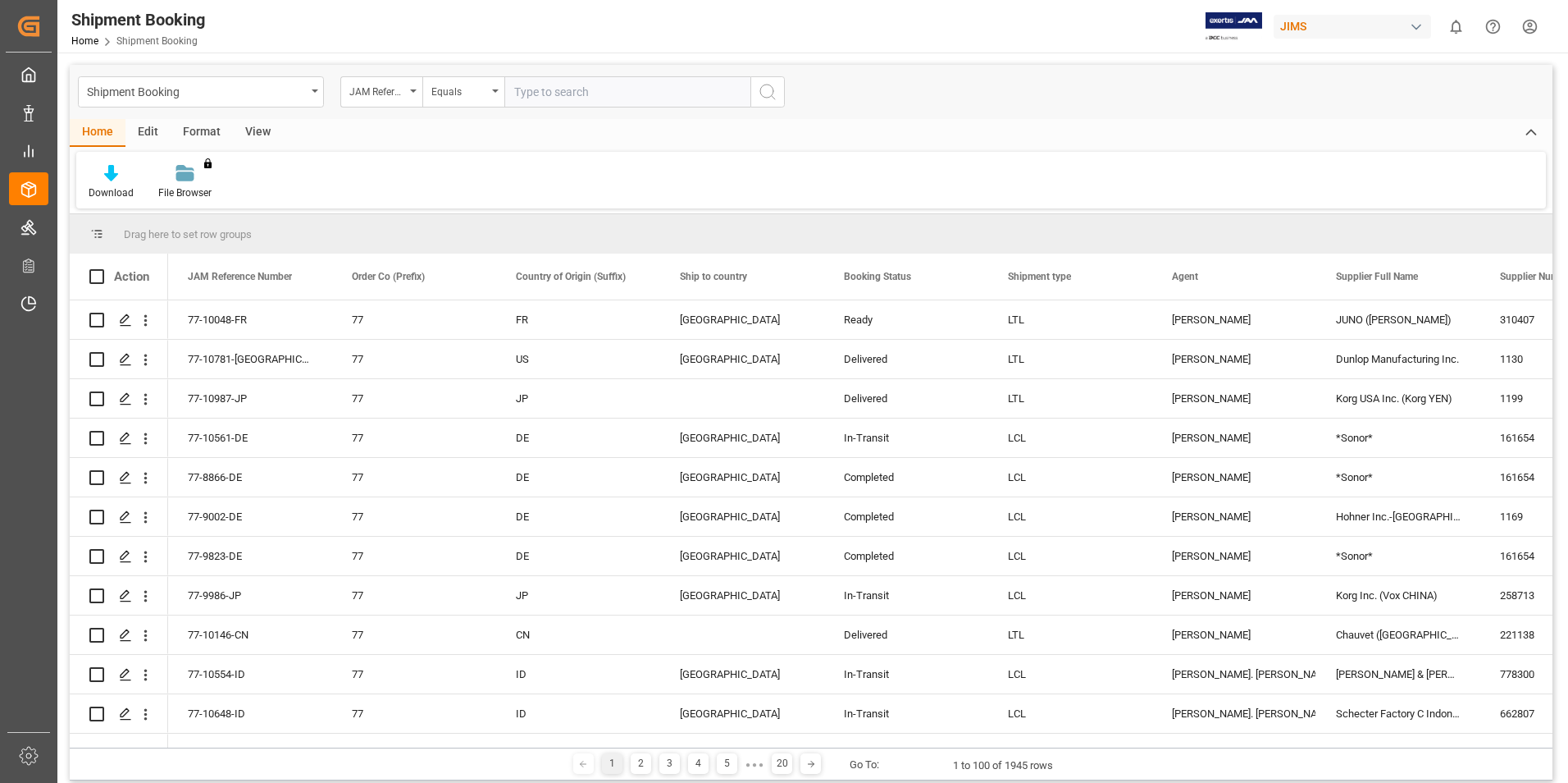
click at [548, 91] on input "text" at bounding box center [627, 92] width 246 height 31
type input "77-10256-KR"
click at [763, 91] on icon "search button" at bounding box center [768, 92] width 20 height 20
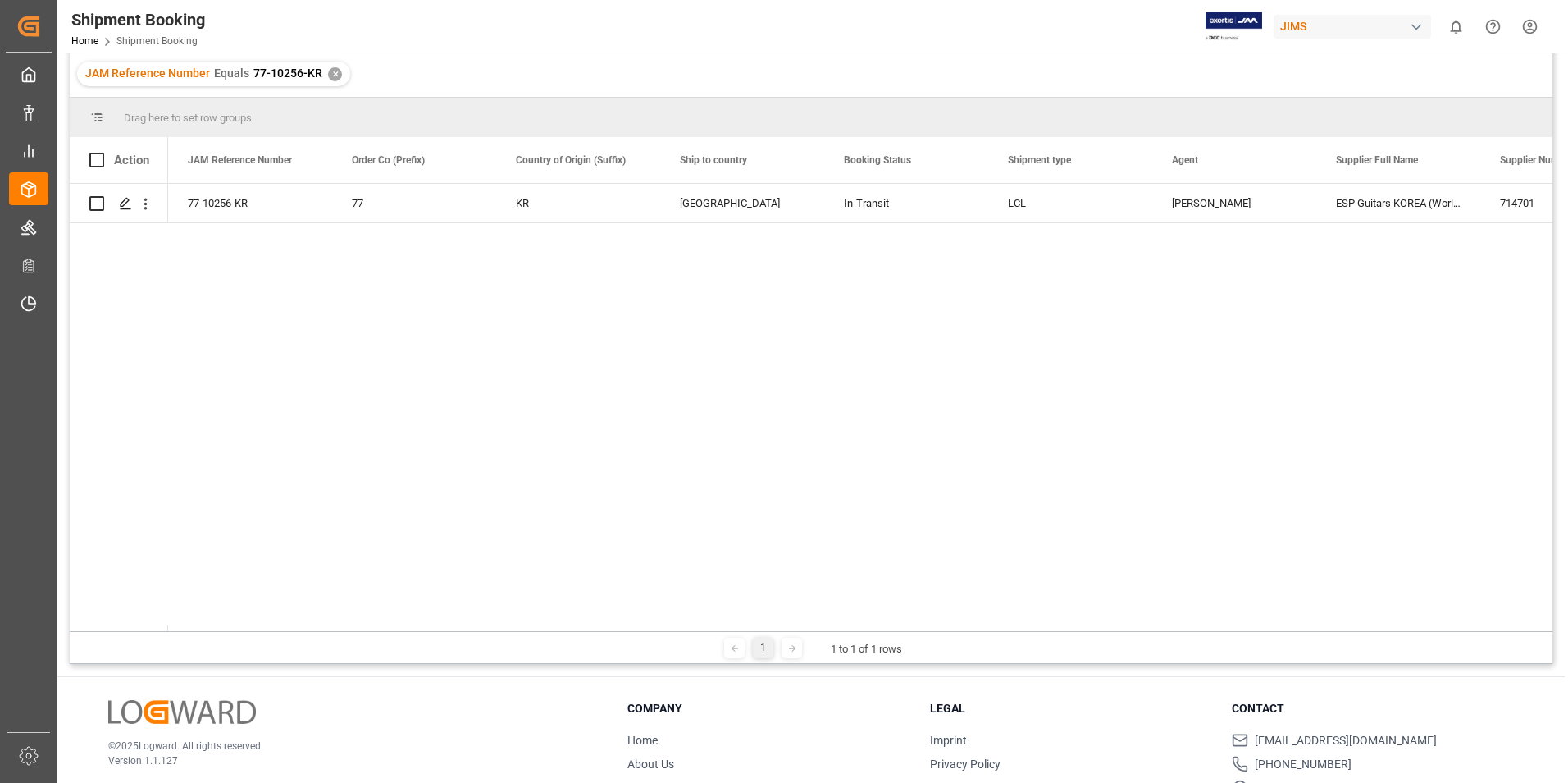
scroll to position [164, 0]
drag, startPoint x: 327, startPoint y: 629, endPoint x: 431, endPoint y: 629, distance: 104.0
click at [431, 629] on div "1 1 to 1 of 1 rows" at bounding box center [810, 645] width 1483 height 33
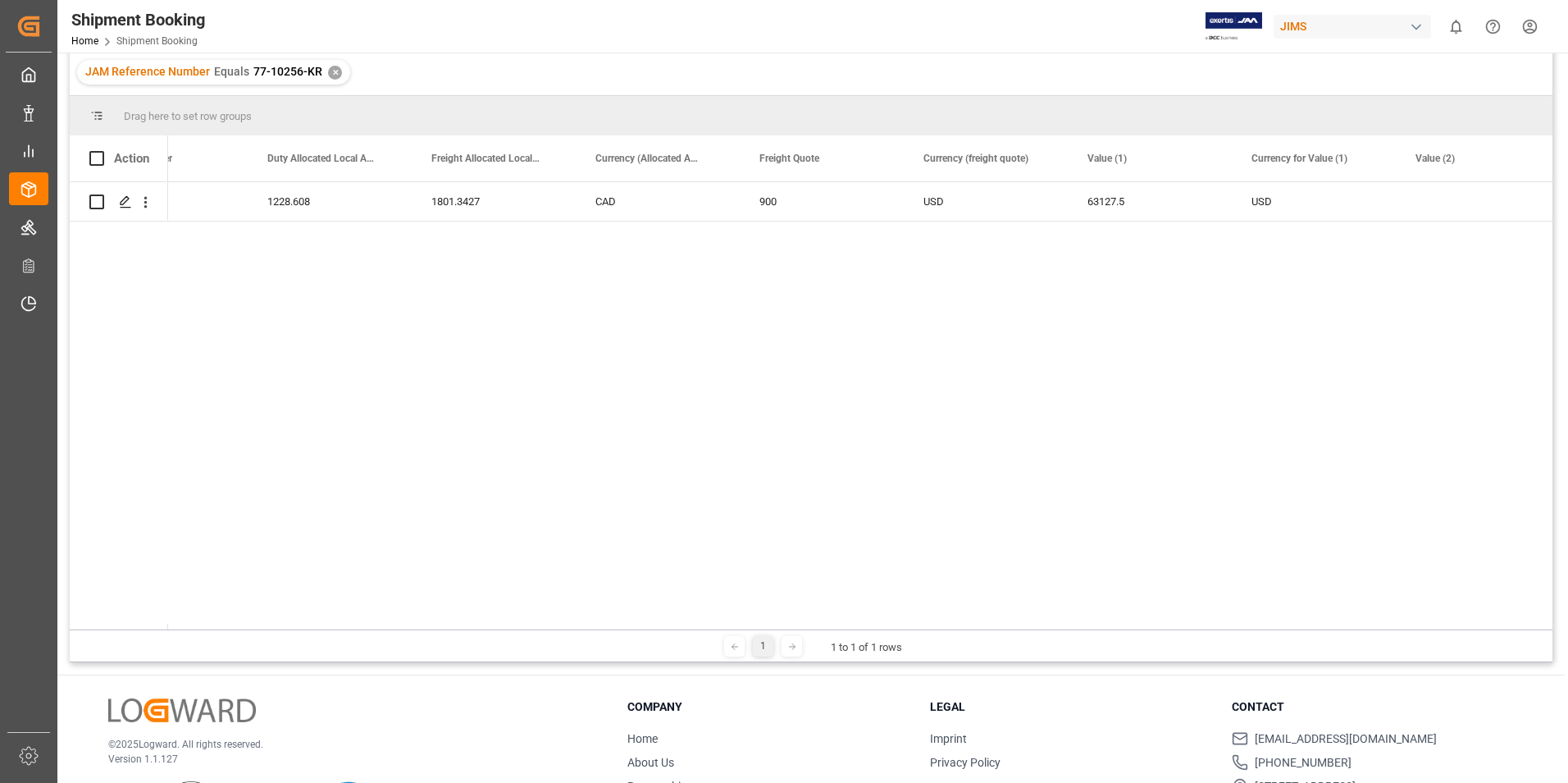
click at [329, 74] on div "✕" at bounding box center [335, 73] width 14 height 14
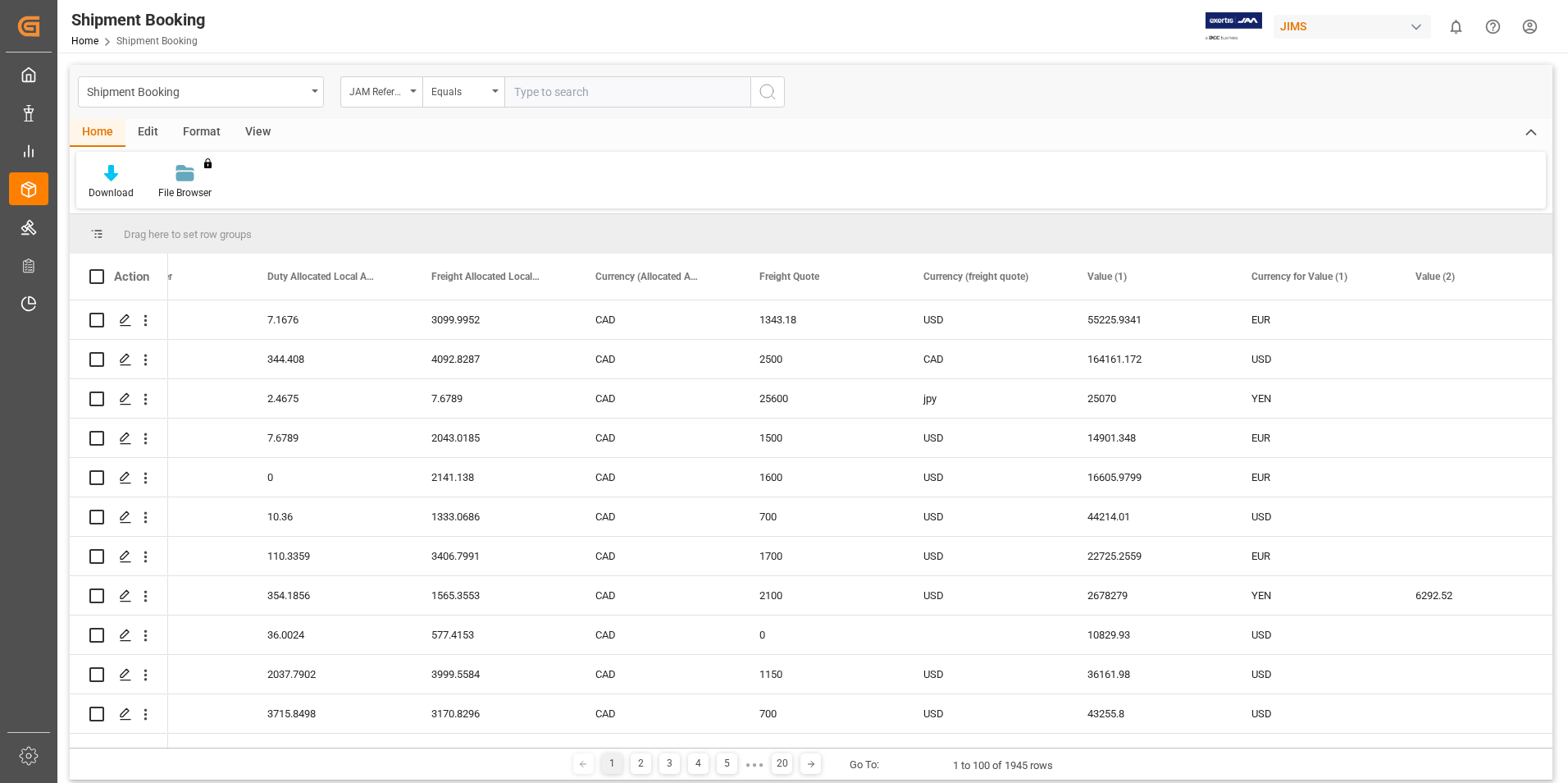
drag, startPoint x: 530, startPoint y: 92, endPoint x: 610, endPoint y: 93, distance: 80.0
click at [532, 91] on input "text" at bounding box center [627, 92] width 246 height 31
type input "77-10311-cn"
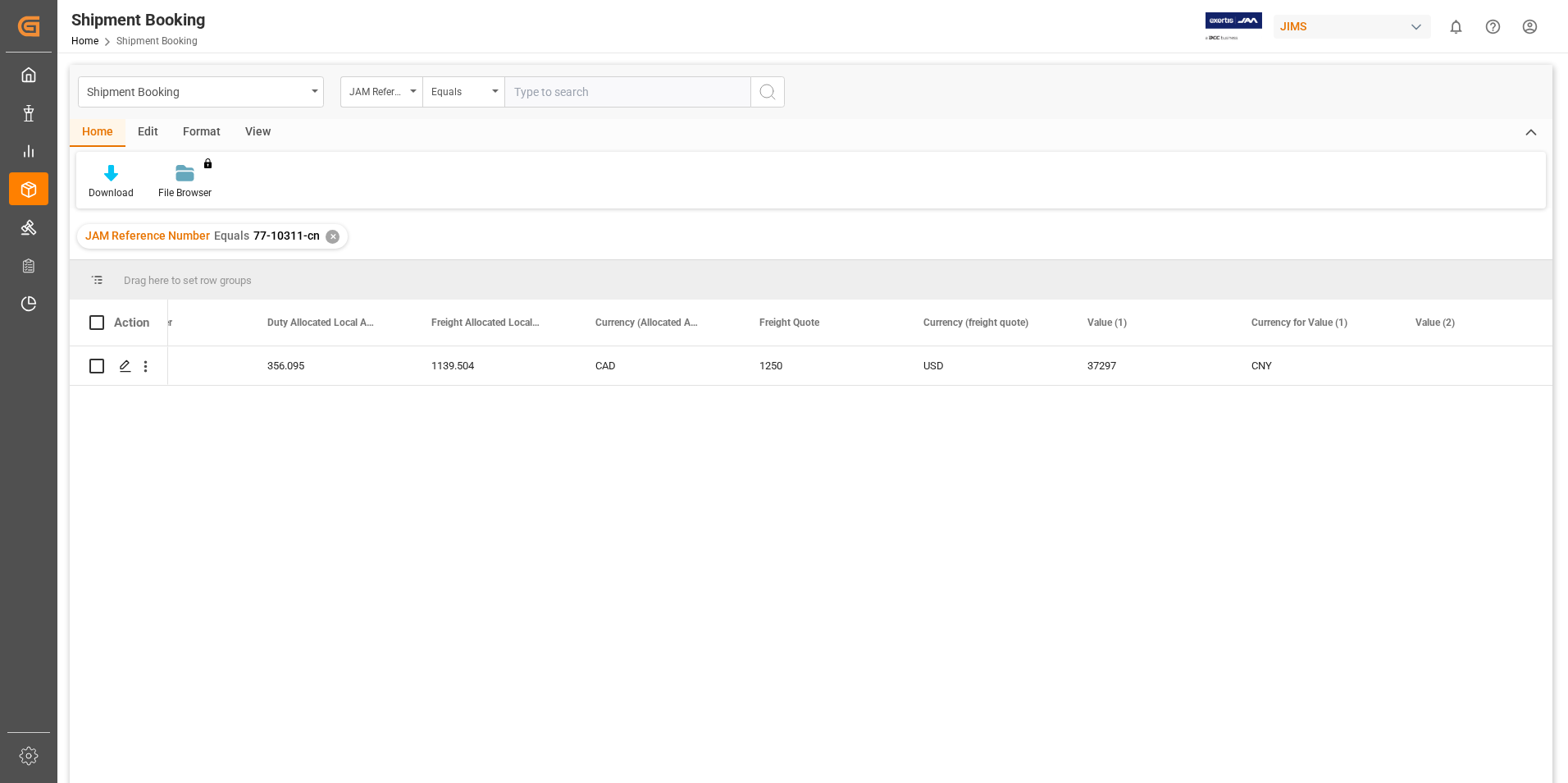
click at [595, 87] on input "text" at bounding box center [627, 92] width 246 height 31
paste input "77-10256-KR"
type input "77-10256-KR"
click at [331, 235] on div "✕" at bounding box center [333, 237] width 14 height 14
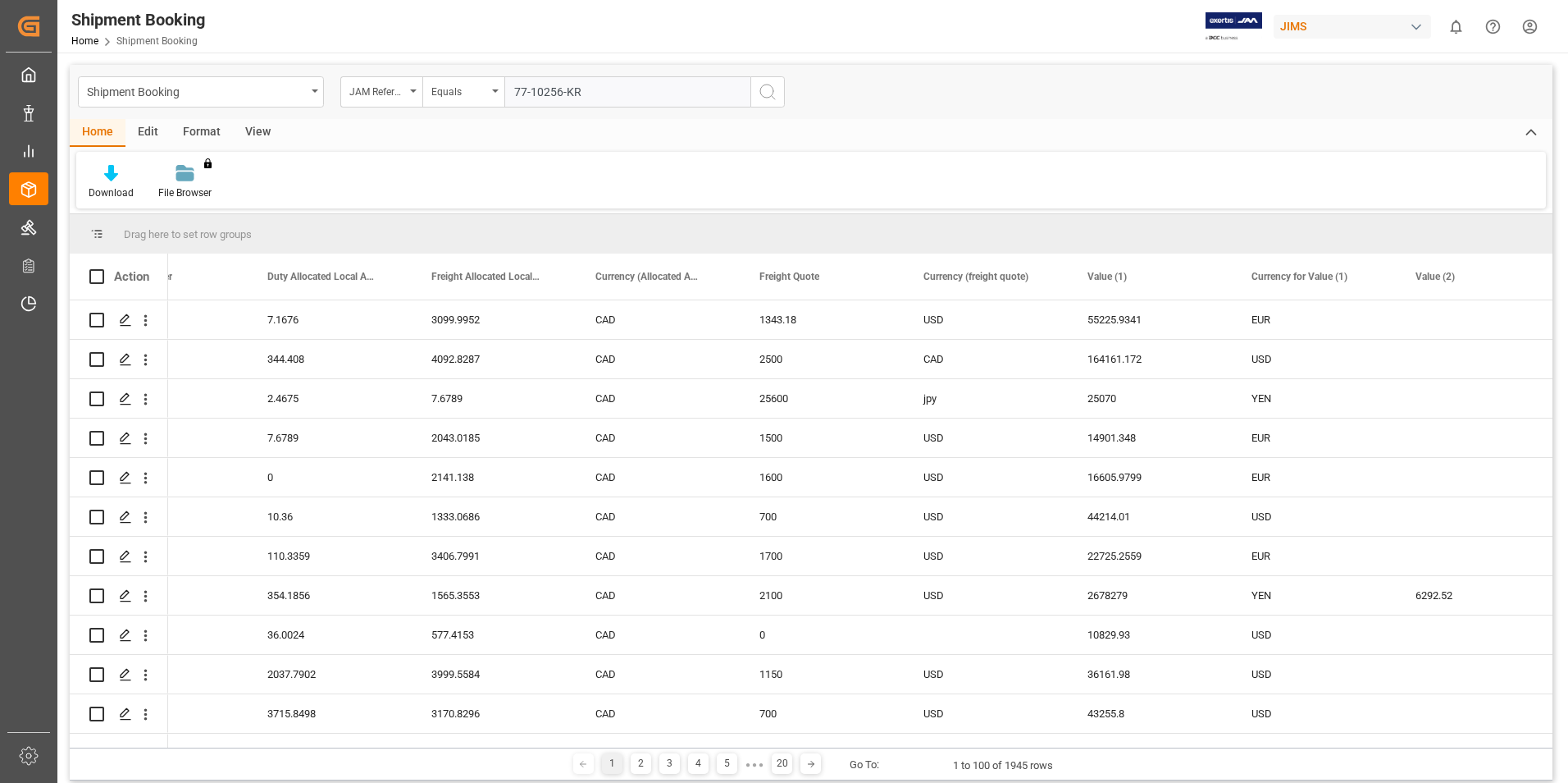
click at [770, 87] on icon "search button" at bounding box center [768, 92] width 20 height 20
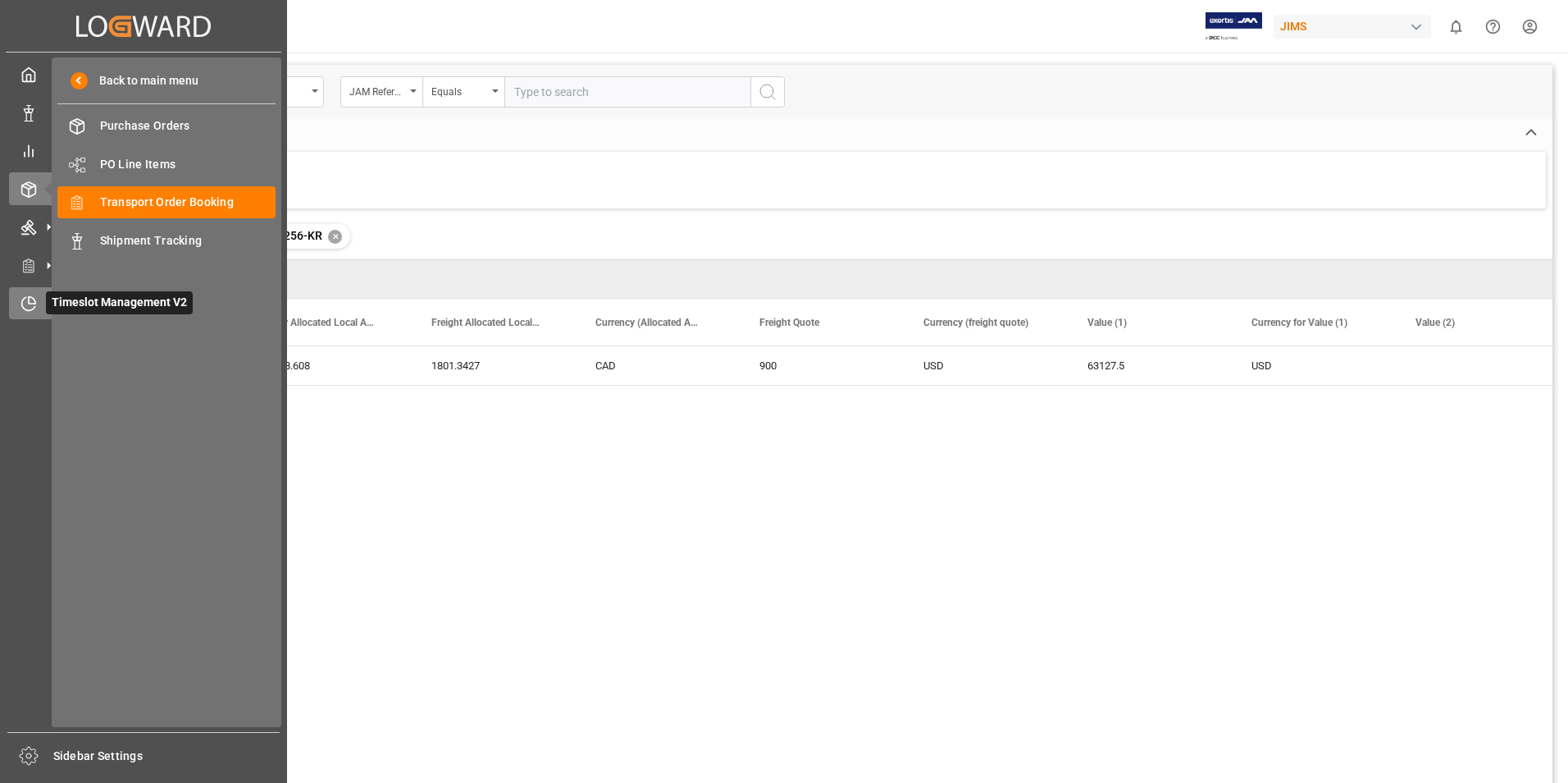
click at [28, 301] on icon at bounding box center [31, 300] width 6 height 6
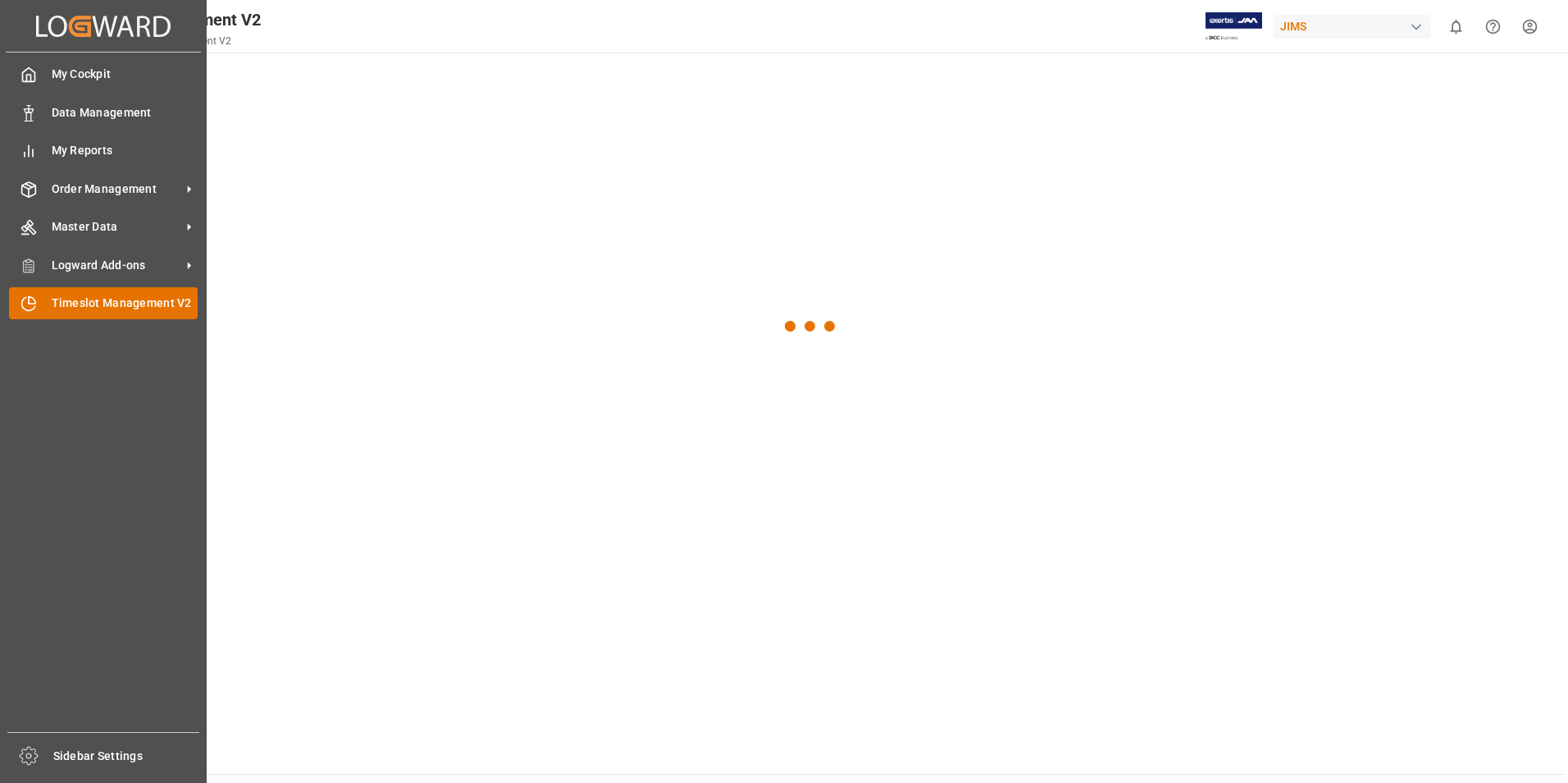
click at [116, 292] on div "Timeslot Management V2 Timeslot Management V2" at bounding box center [103, 303] width 189 height 32
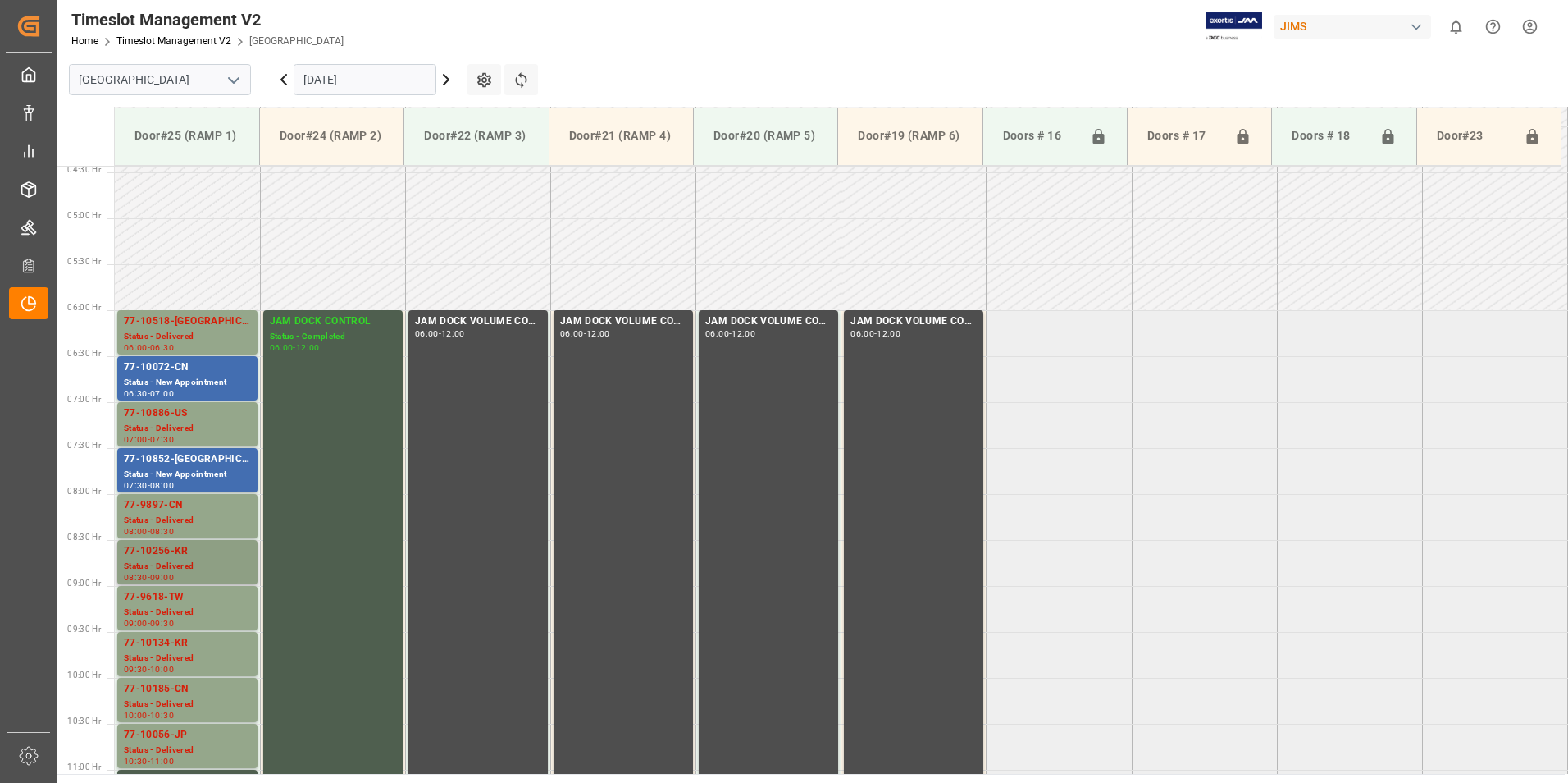
scroll to position [489, 0]
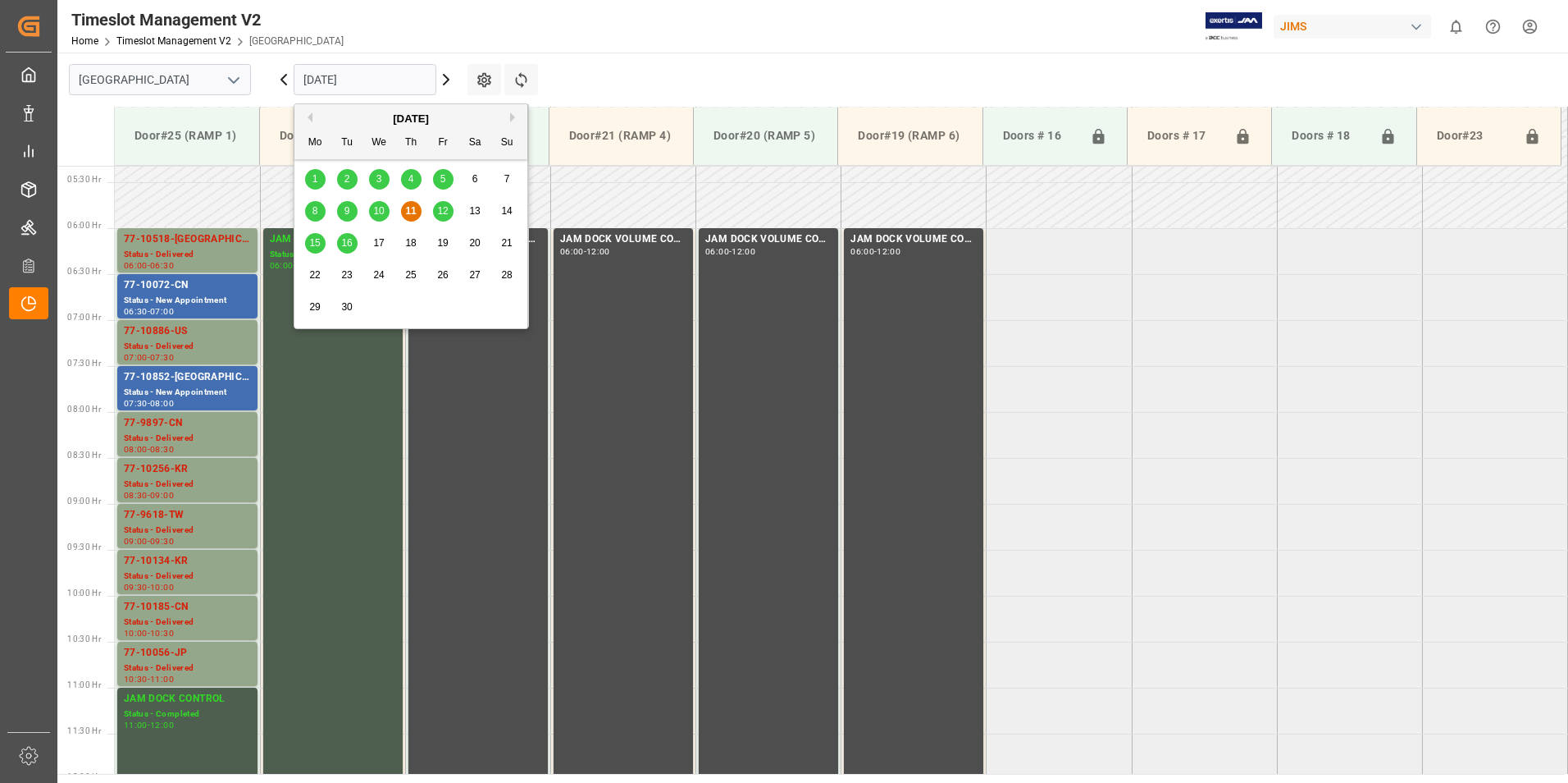
click at [326, 78] on input "[DATE]" at bounding box center [365, 79] width 142 height 31
click at [446, 212] on span "12" at bounding box center [442, 211] width 11 height 12
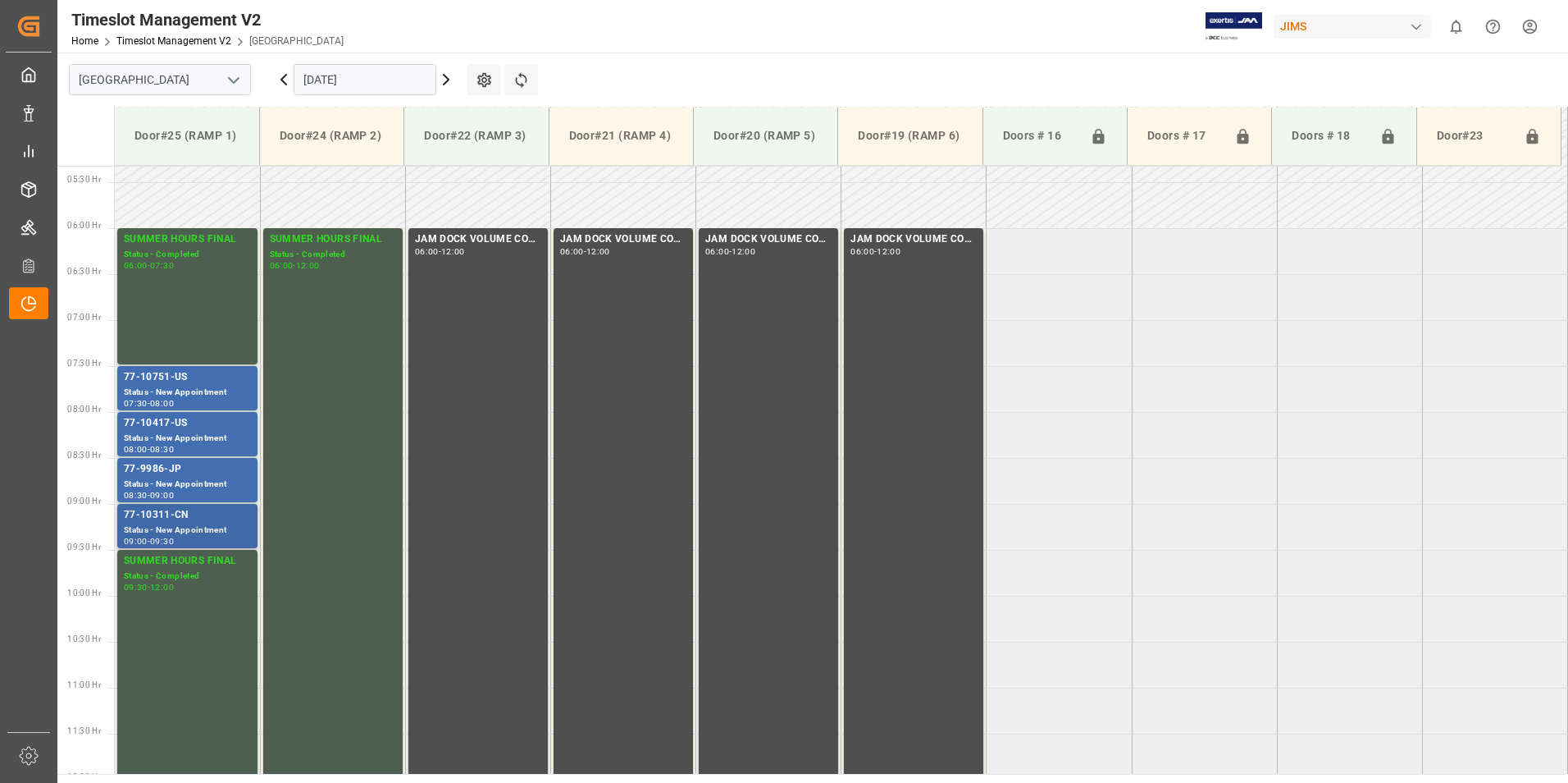
click at [184, 517] on div "77-10311-CN" at bounding box center [187, 515] width 127 height 16
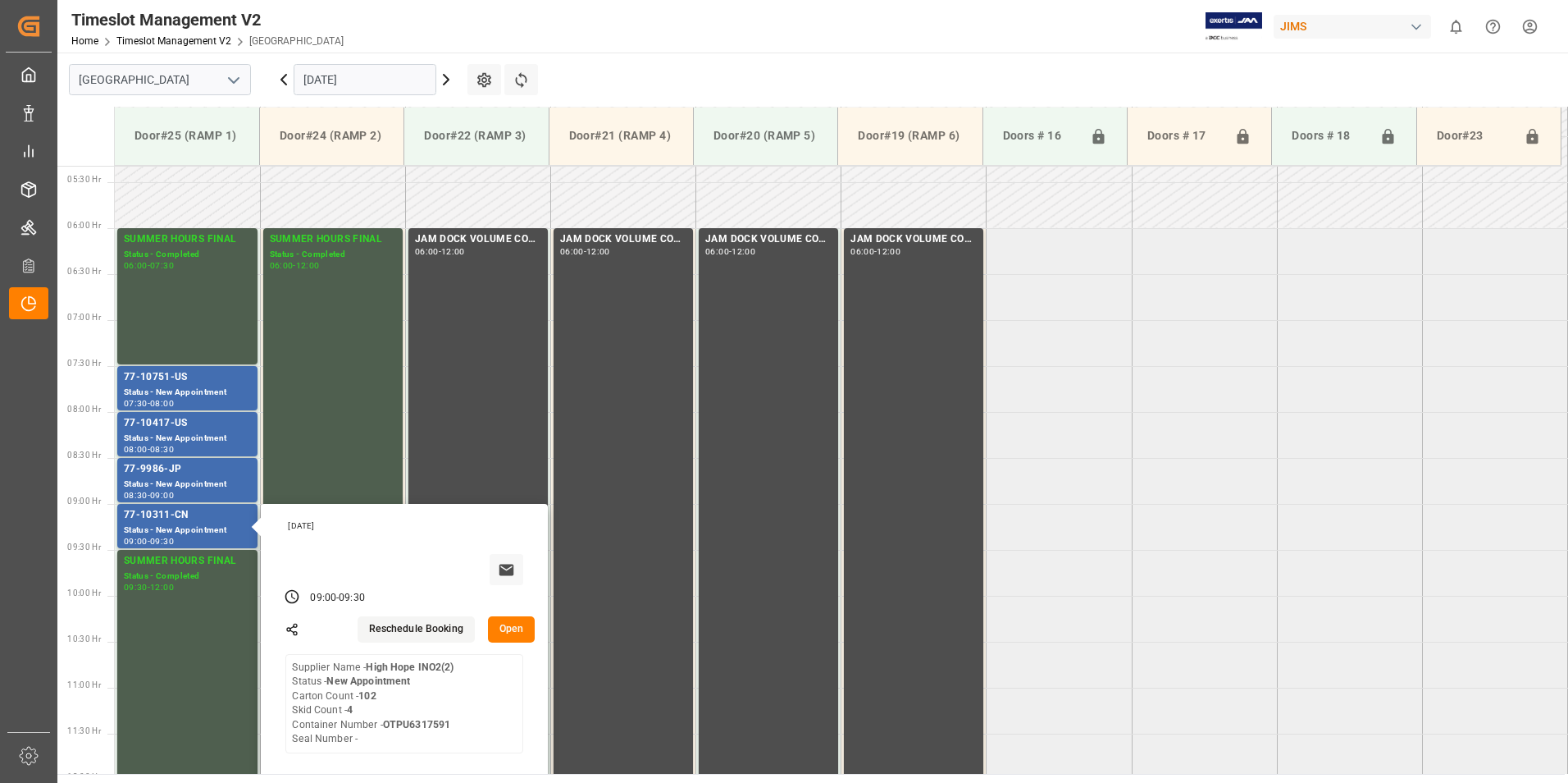
click at [345, 84] on input "[DATE]" at bounding box center [365, 79] width 142 height 31
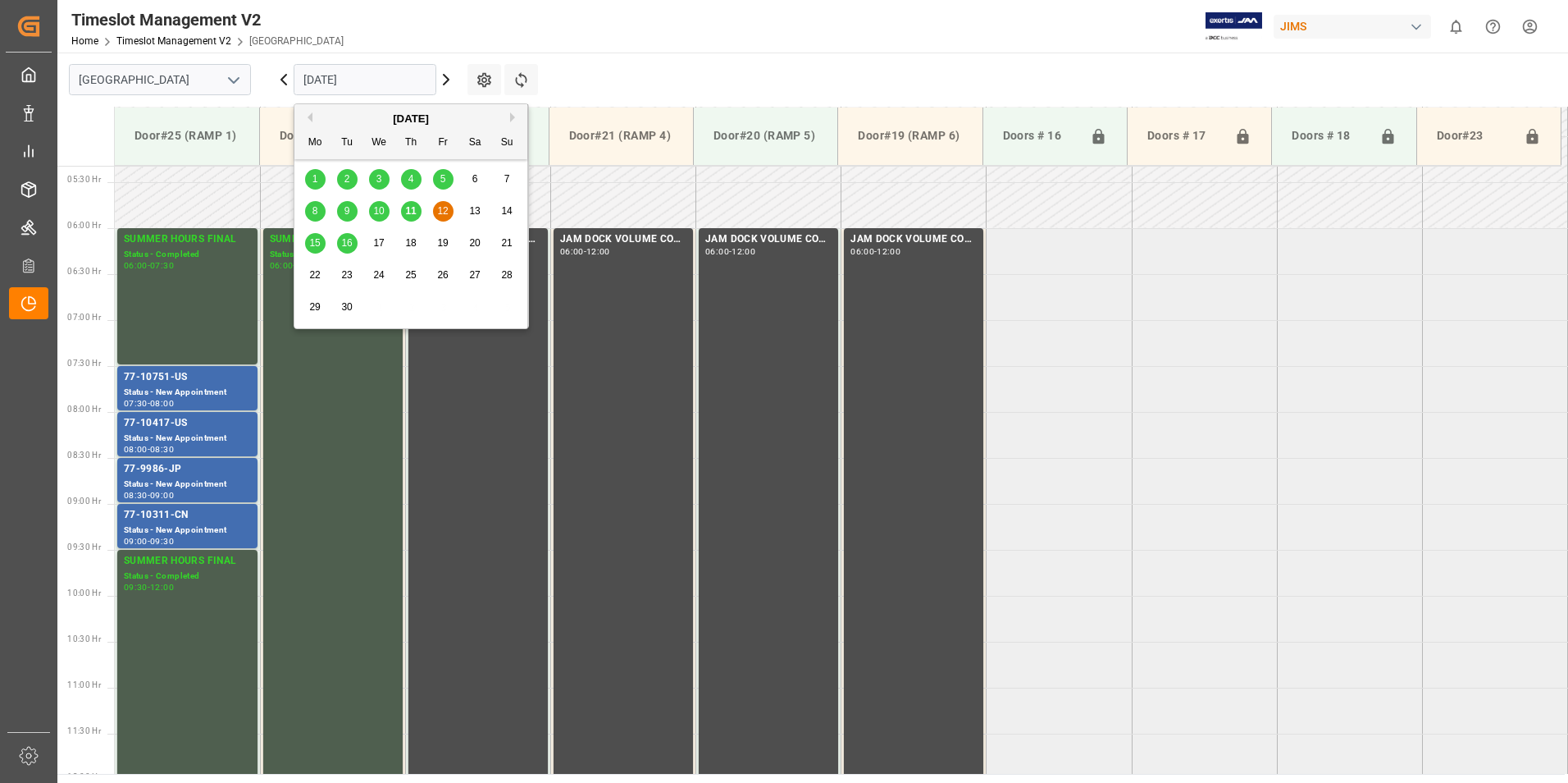
click at [417, 213] on div "11" at bounding box center [411, 212] width 20 height 20
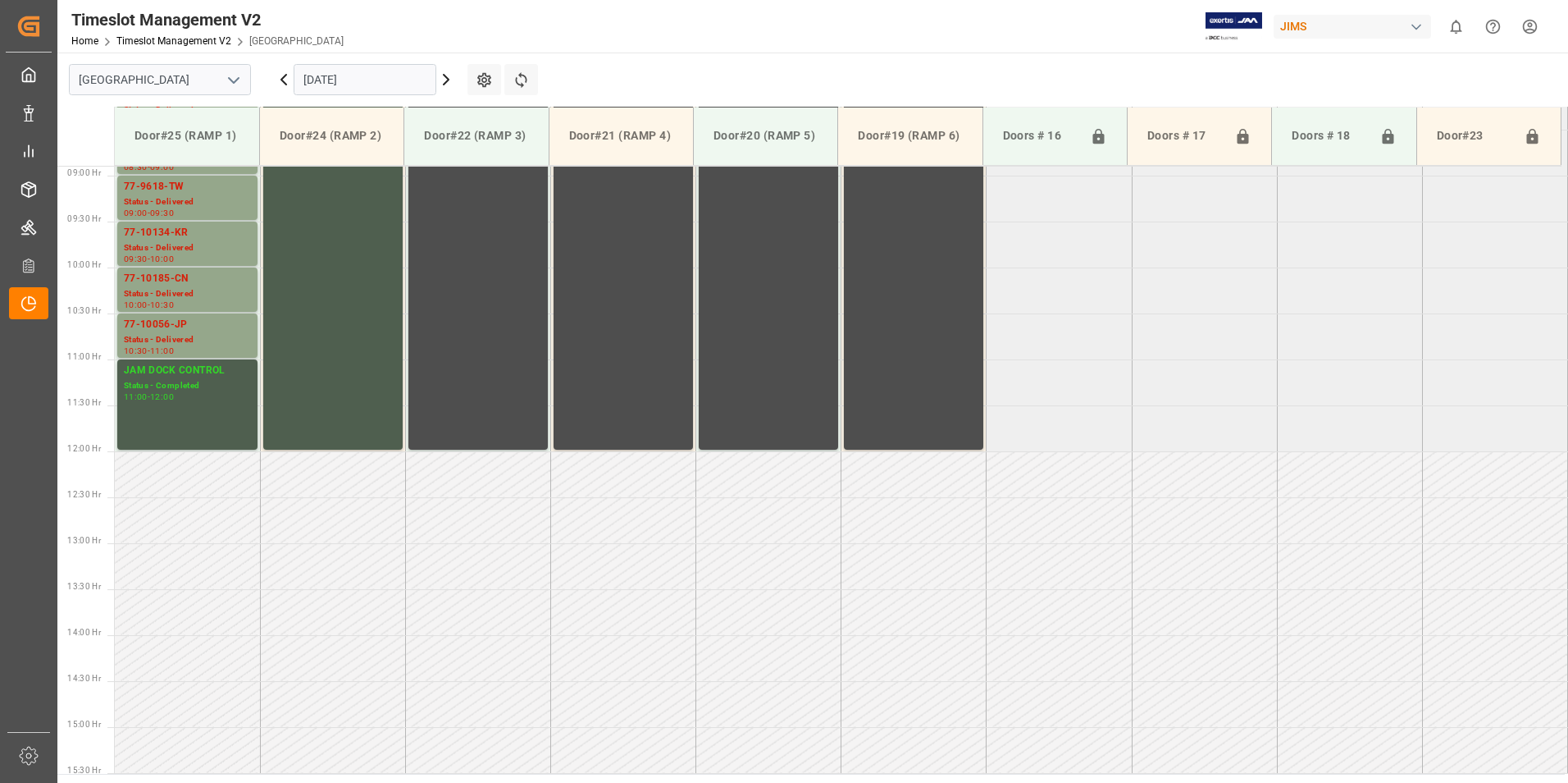
scroll to position [653, 0]
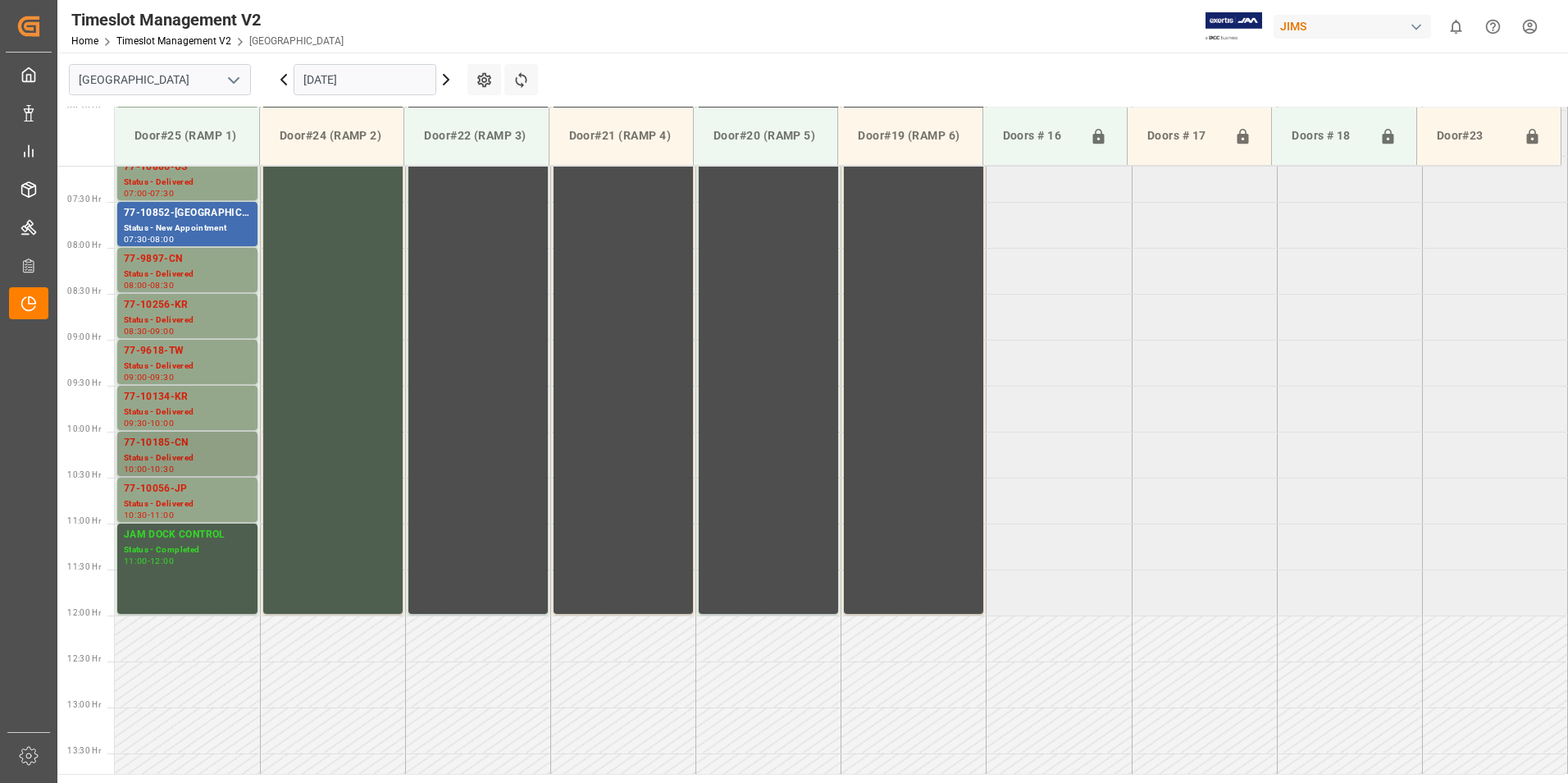
click at [156, 443] on div "77-10185-CN" at bounding box center [187, 443] width 127 height 16
click at [172, 448] on div "77-10185-CN" at bounding box center [187, 443] width 127 height 16
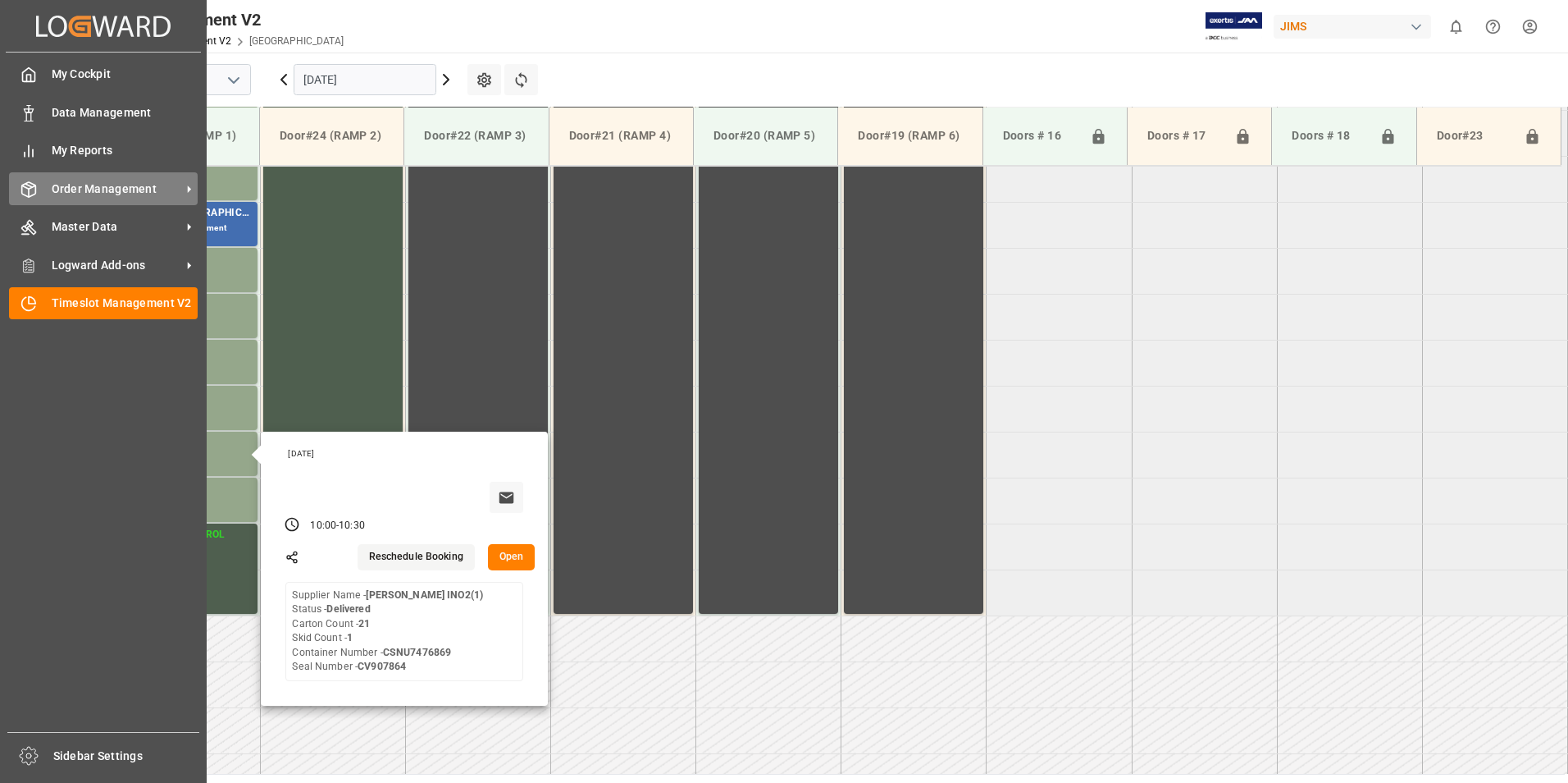
click at [97, 183] on span "Order Management" at bounding box center [117, 189] width 130 height 17
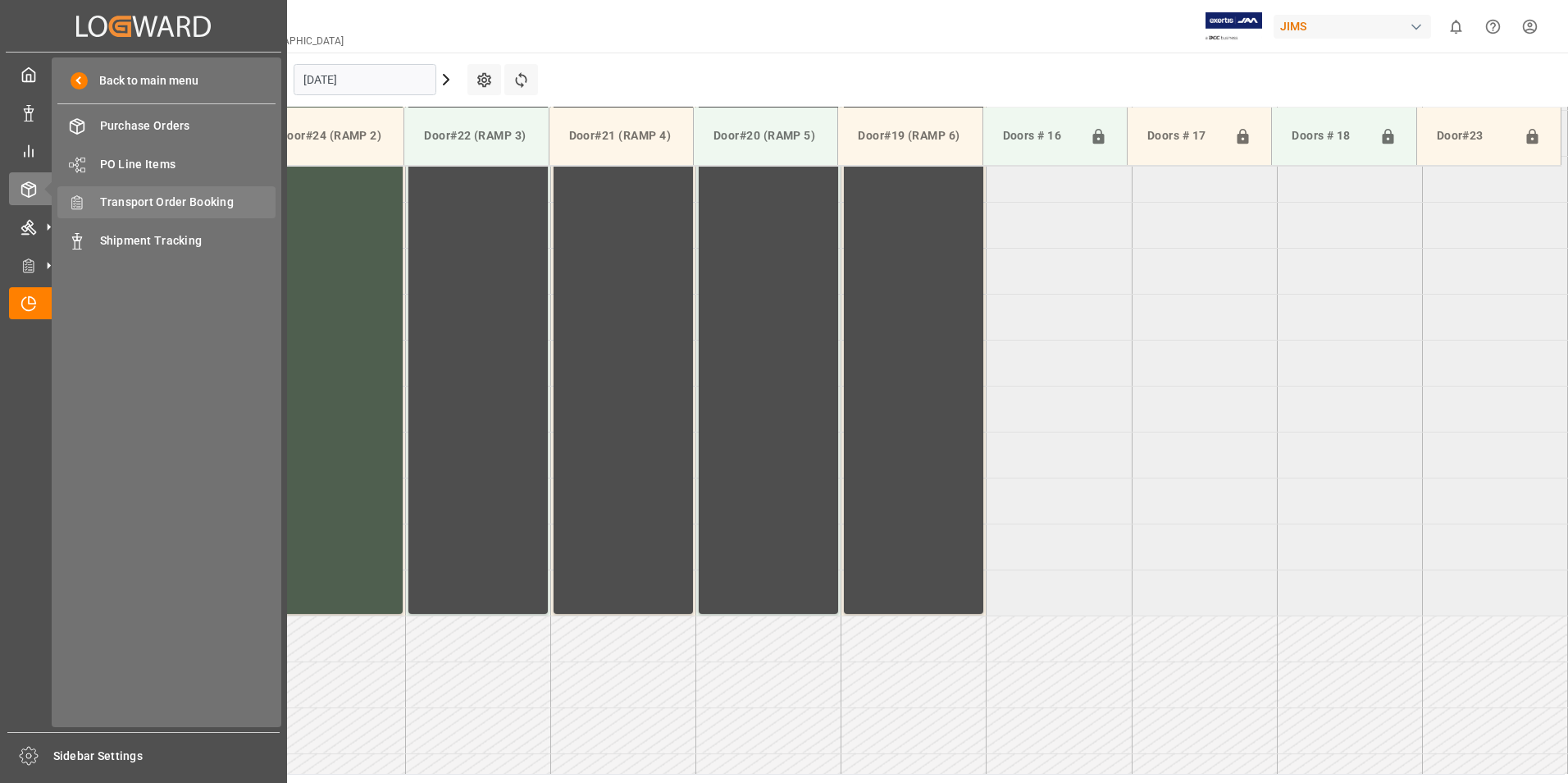
click at [152, 202] on span "Transport Order Booking" at bounding box center [189, 202] width 176 height 17
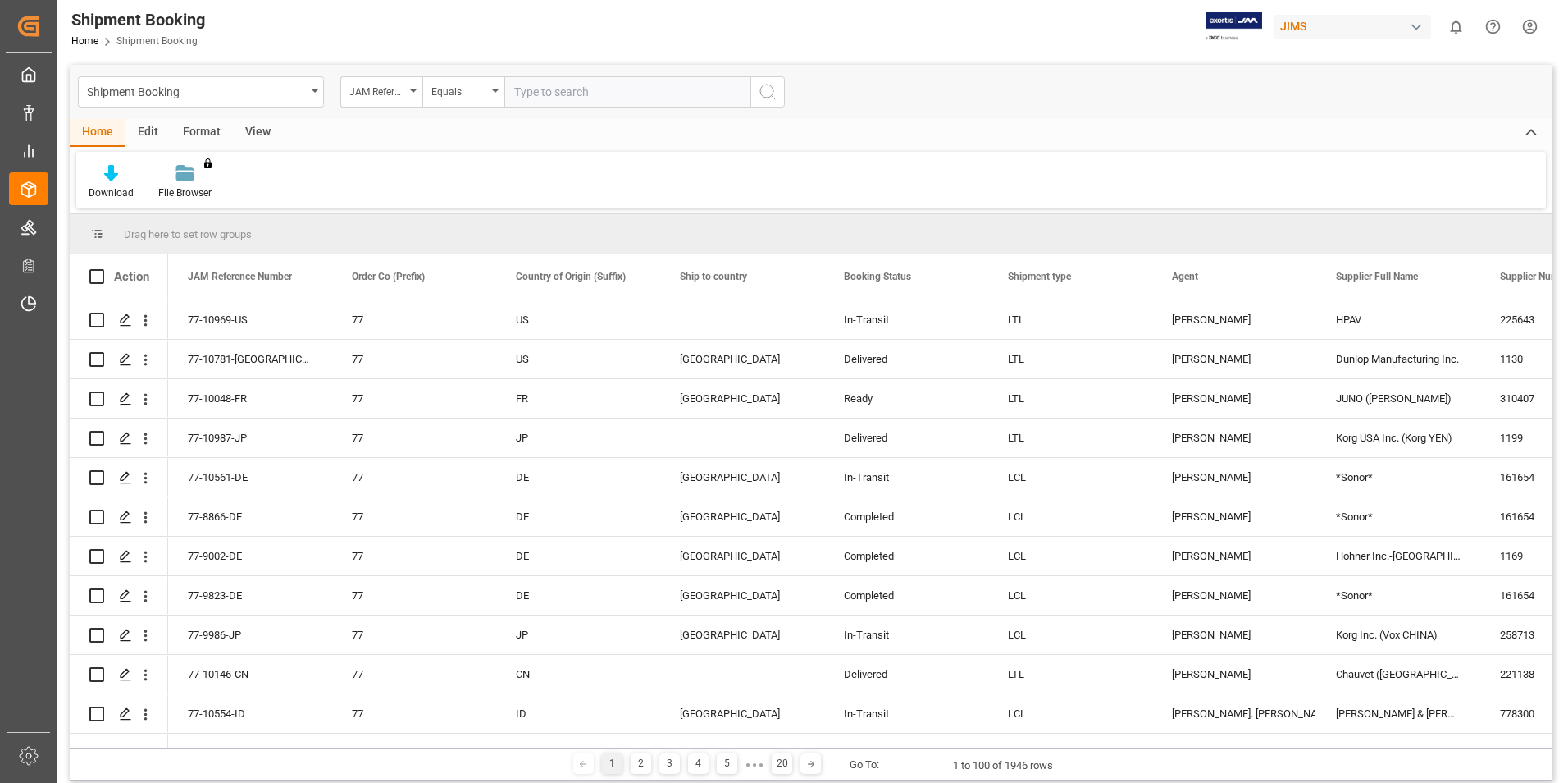
click at [532, 90] on input "text" at bounding box center [627, 92] width 246 height 31
type input "77-10082-JP"
click at [769, 92] on icon "search button" at bounding box center [768, 92] width 20 height 20
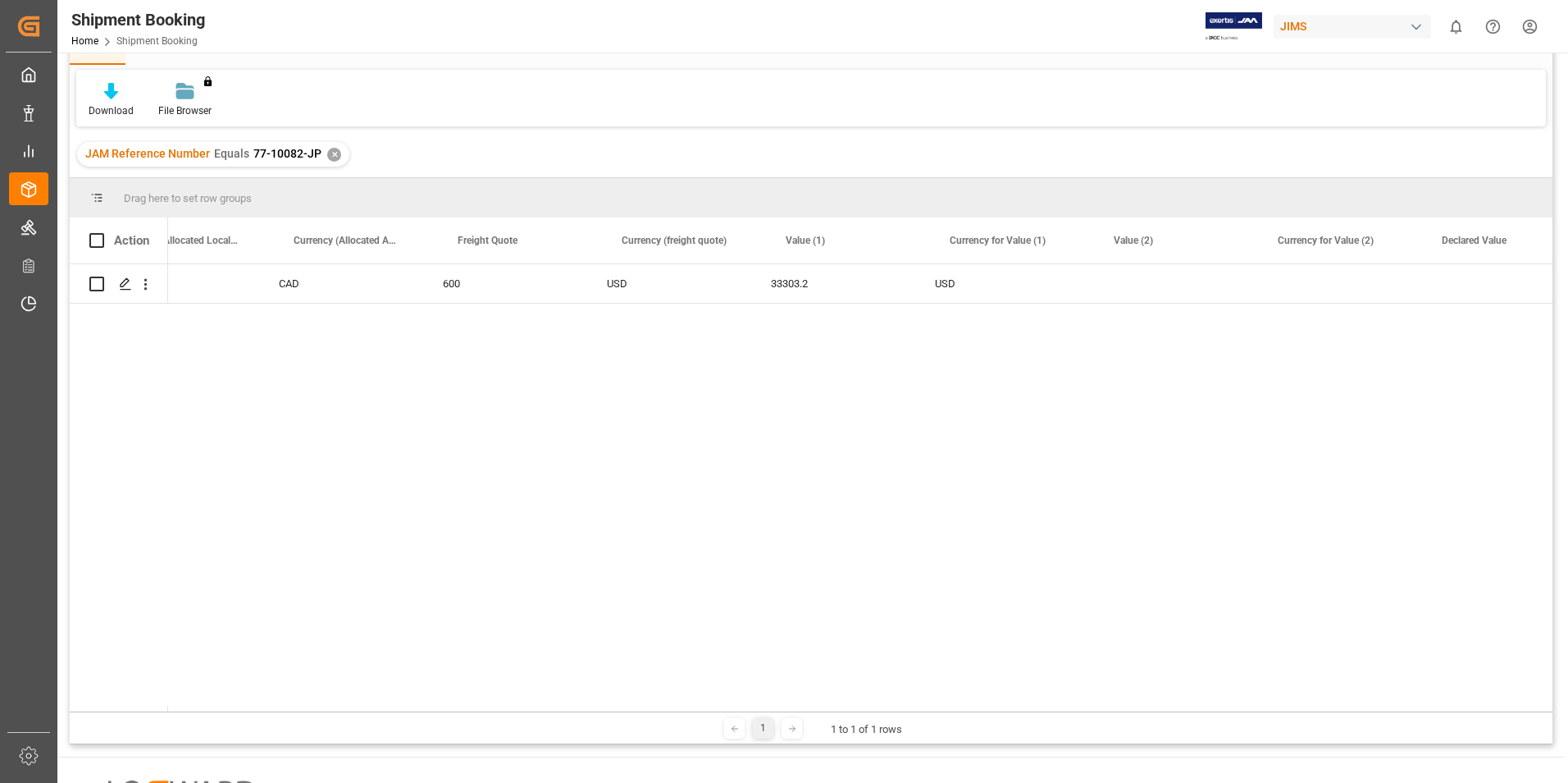
scroll to position [0, 3546]
